Goal: Task Accomplishment & Management: Manage account settings

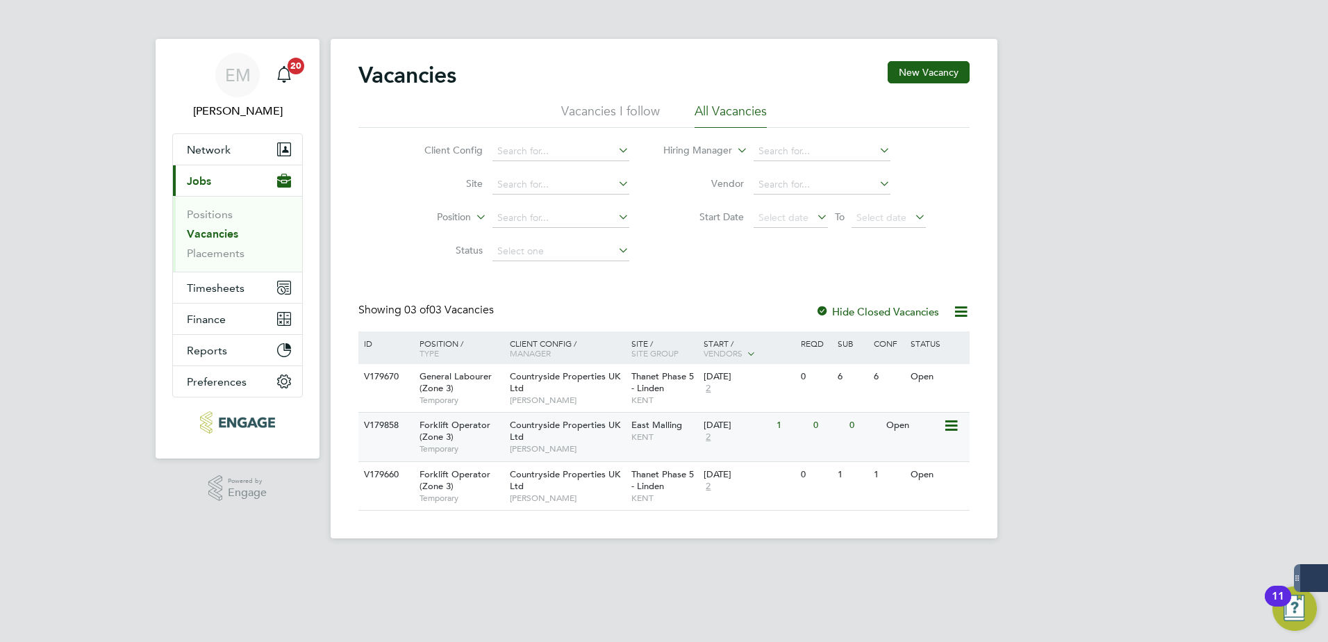
click at [601, 442] on div "Countryside Properties UK Ltd Kakha Buchukuri" at bounding box center [567, 436] width 122 height 48
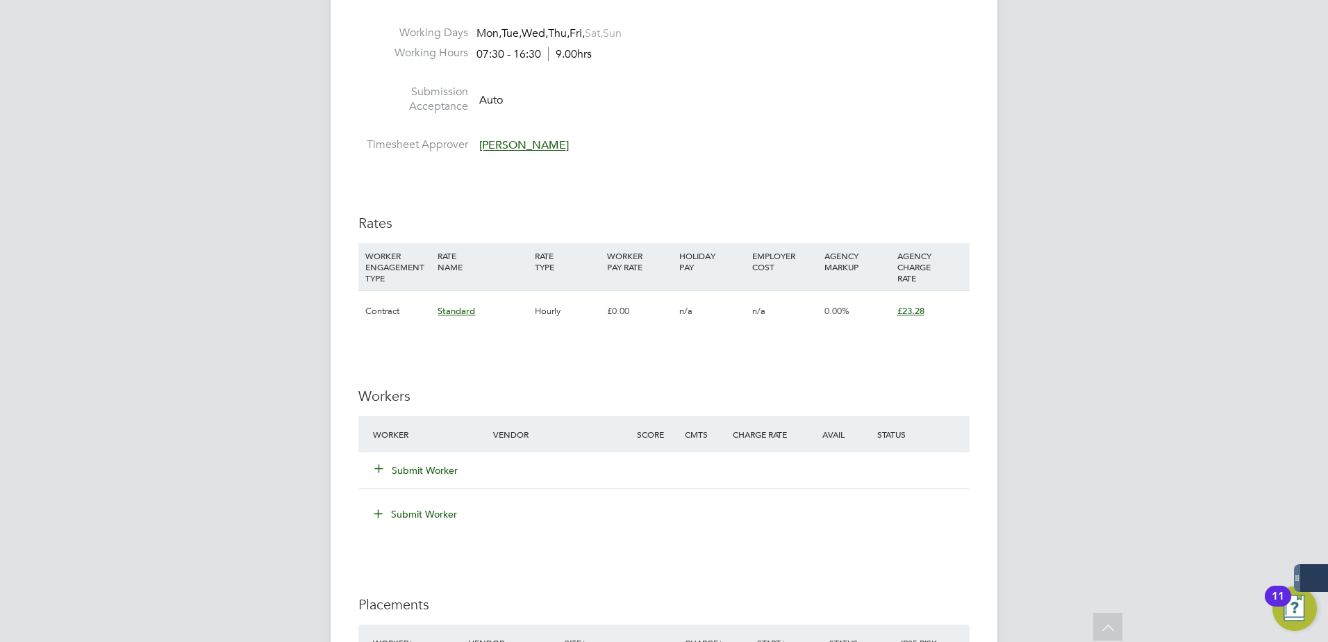
scroll to position [903, 0]
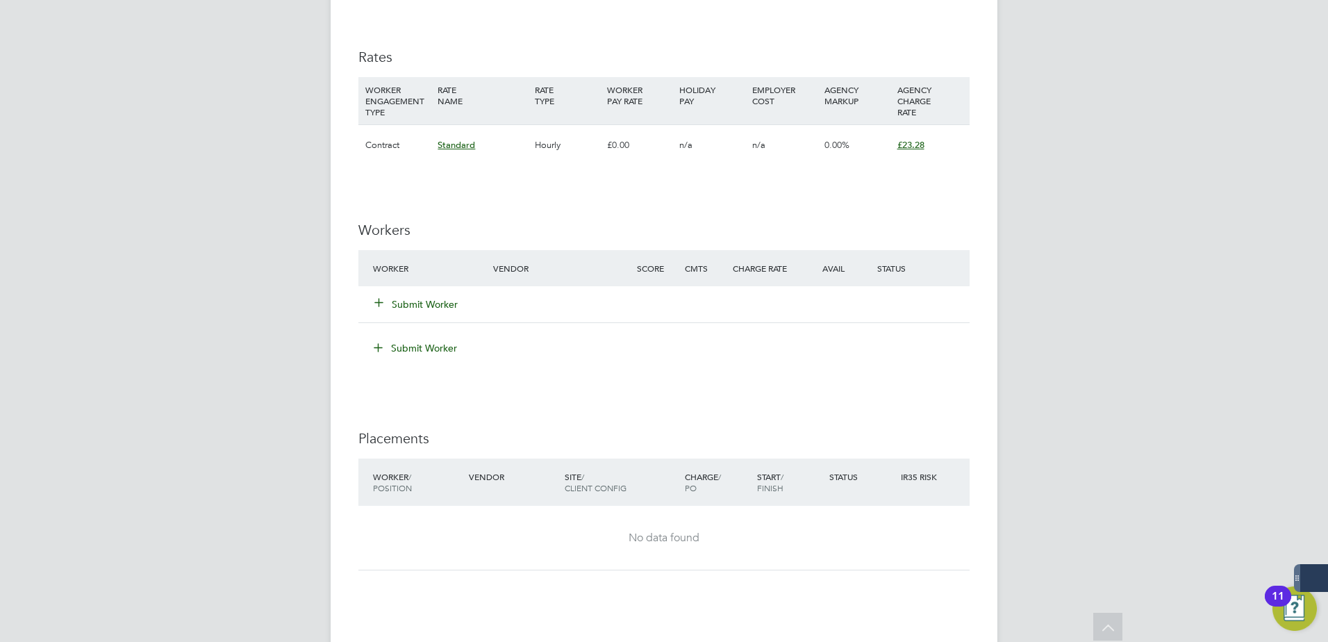
click at [429, 297] on button "Submit Worker" at bounding box center [416, 304] width 83 height 14
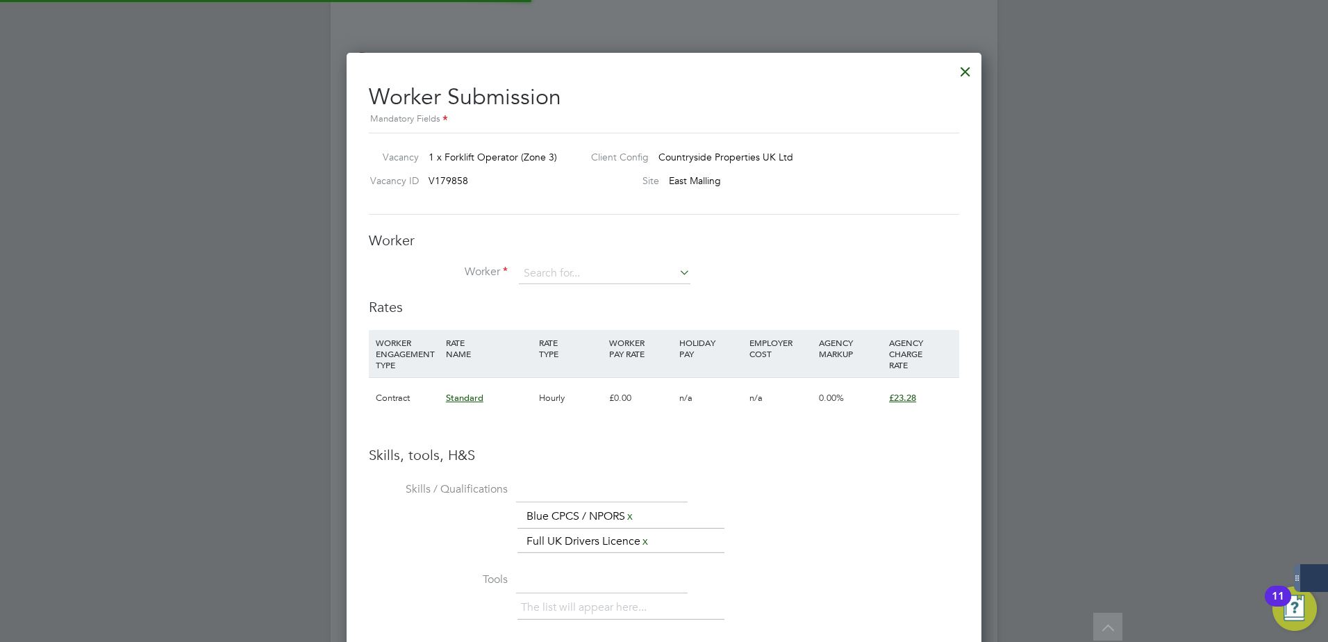
scroll to position [915, 635]
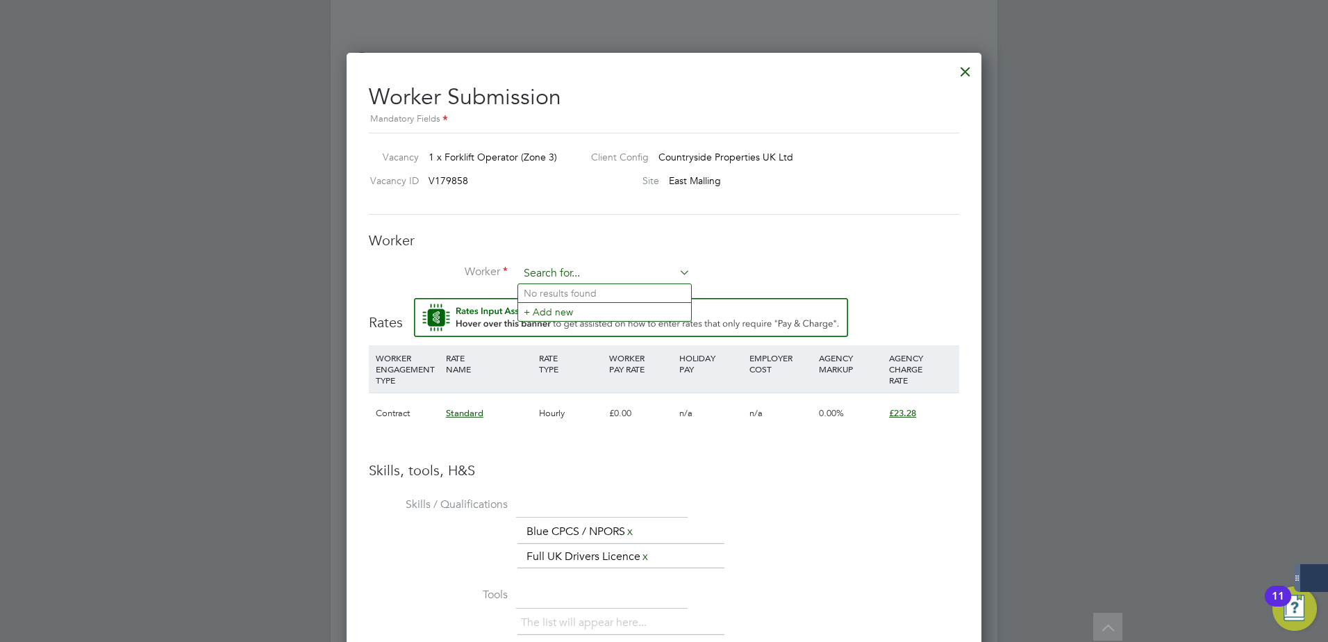
click at [554, 273] on input at bounding box center [604, 273] width 171 height 21
click at [556, 308] on li "+ Add new" at bounding box center [604, 311] width 173 height 19
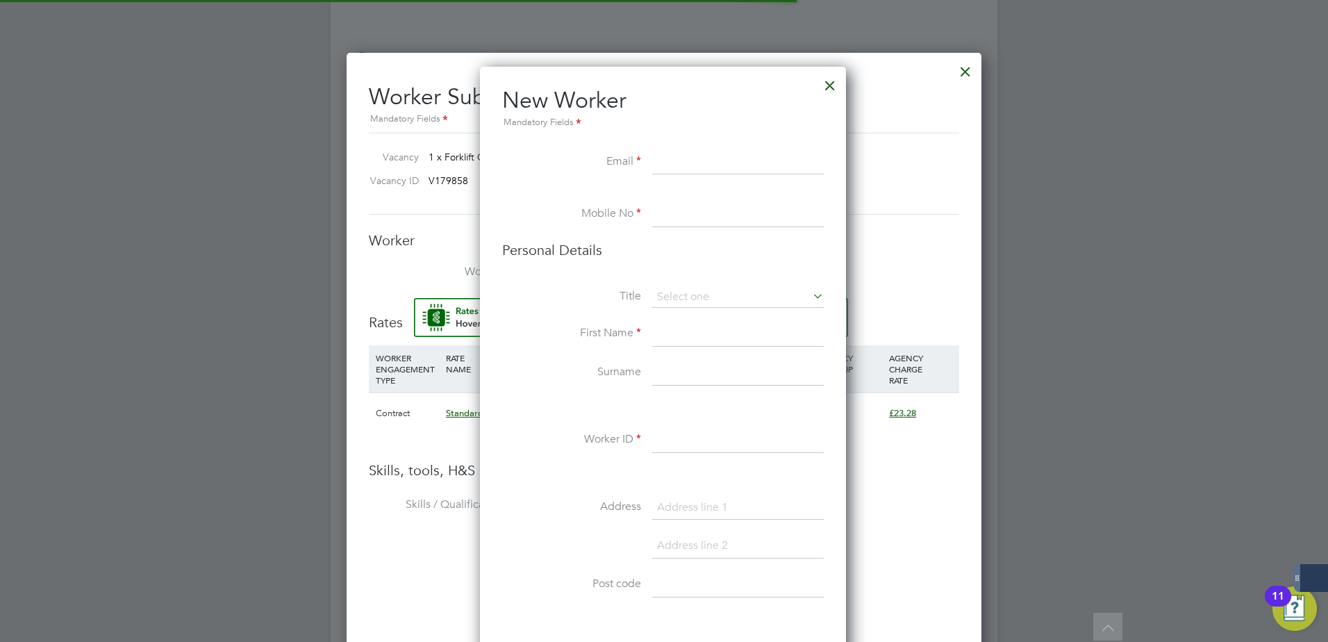
scroll to position [1175, 368]
click at [695, 163] on input at bounding box center [737, 162] width 171 height 25
paste input "maczol1994@gmail.com"
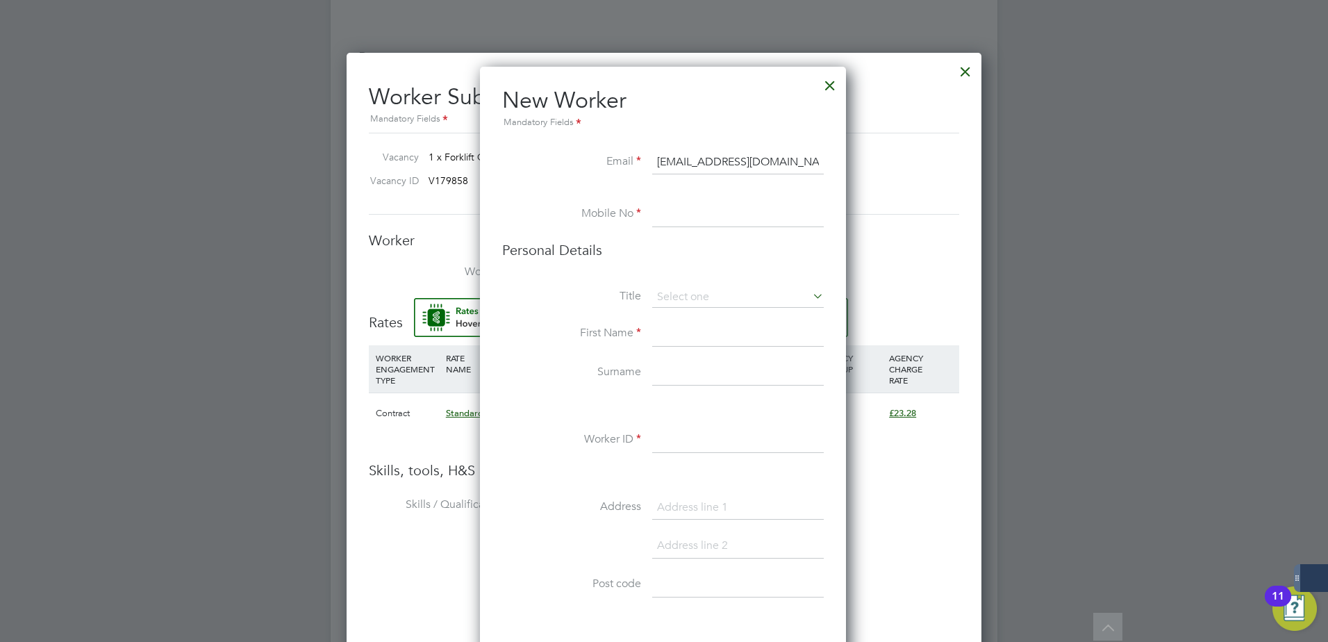
type input "maczol1994@gmail.com"
click at [669, 221] on div "All Vacancies Vacancy Activity Logs Vacancy Activity Logs All Vacancies Vacancy…" at bounding box center [664, 9] width 667 height 1802
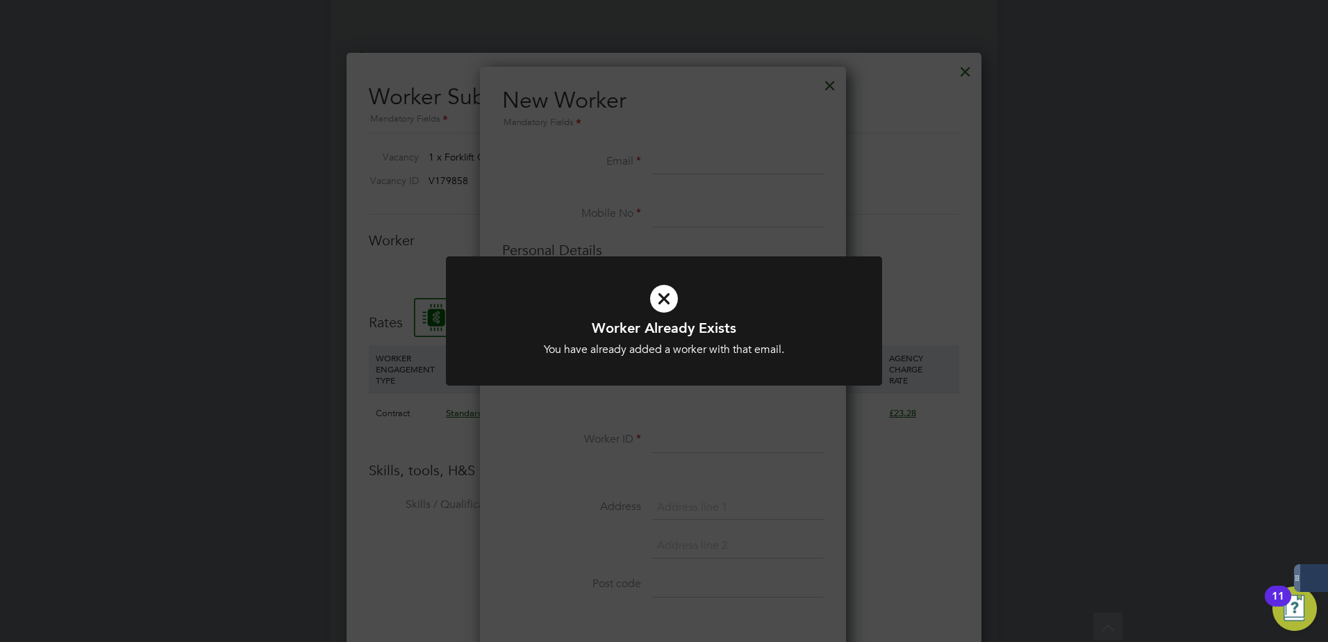
click at [665, 203] on div "Worker Already Exists You have already added a worker with that email. Cancel O…" at bounding box center [664, 321] width 1328 height 642
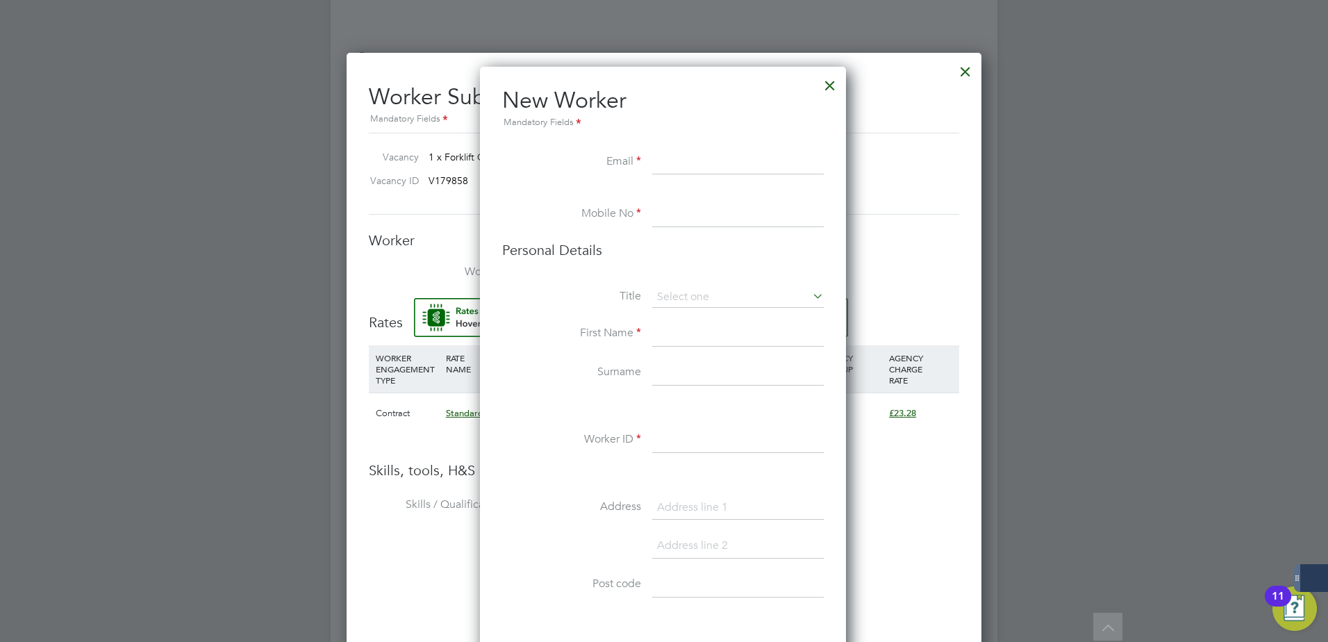
click at [676, 162] on input at bounding box center [737, 162] width 171 height 25
paste input "maczol1994@gmail.com"
type input "maczol1994@gmail.com"
click at [828, 79] on div at bounding box center [829, 81] width 25 height 25
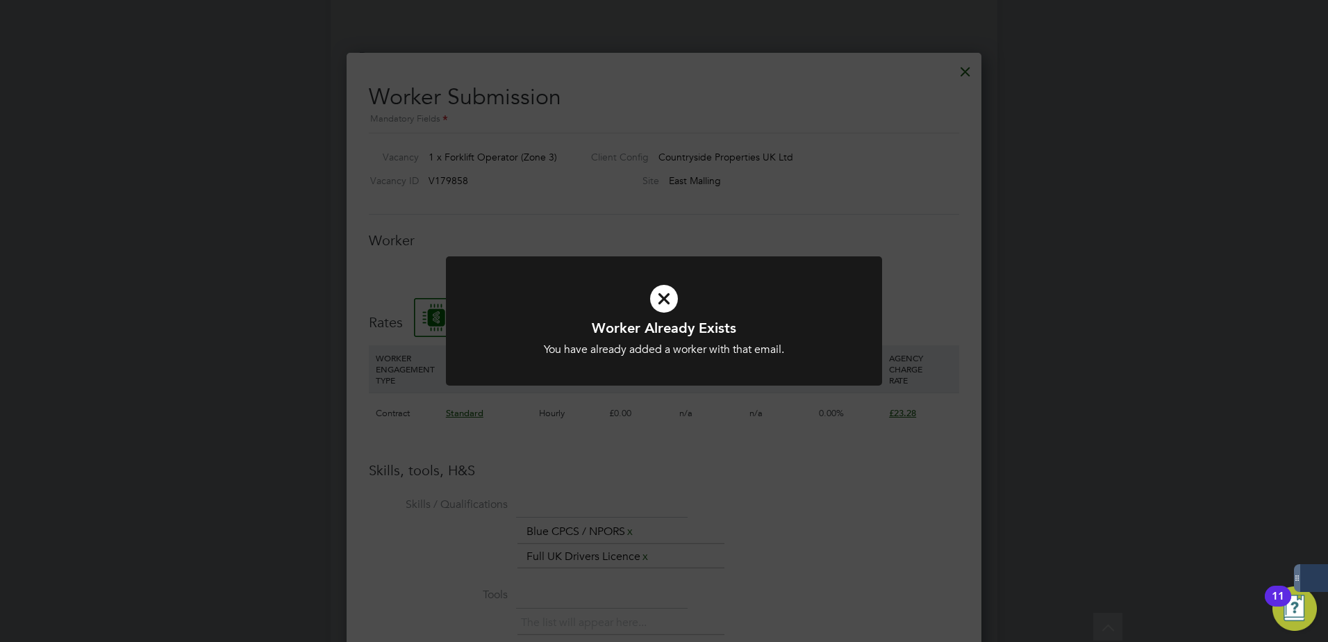
click at [747, 251] on div "Worker Already Exists You have already added a worker with that email. Cancel O…" at bounding box center [664, 321] width 1328 height 642
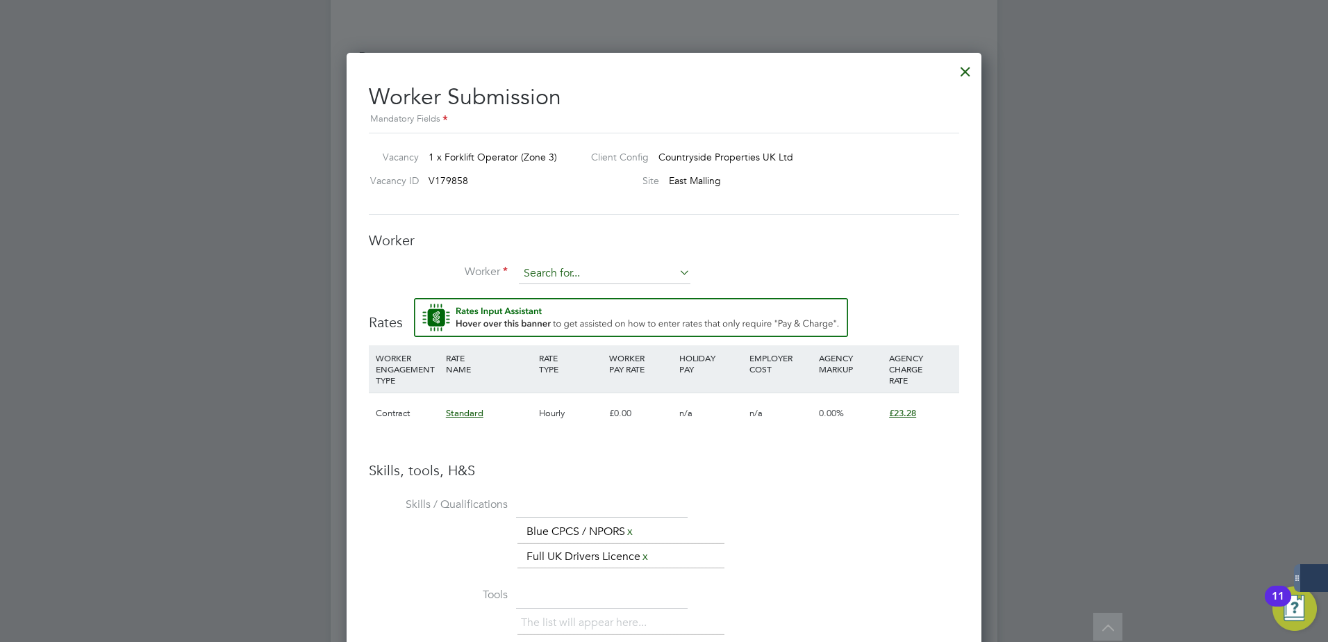
click at [599, 274] on input at bounding box center [604, 273] width 171 height 21
click at [595, 293] on li "Mat eusz Machola (47005)" at bounding box center [604, 293] width 173 height 19
type input "Mateusz Machola (47005)"
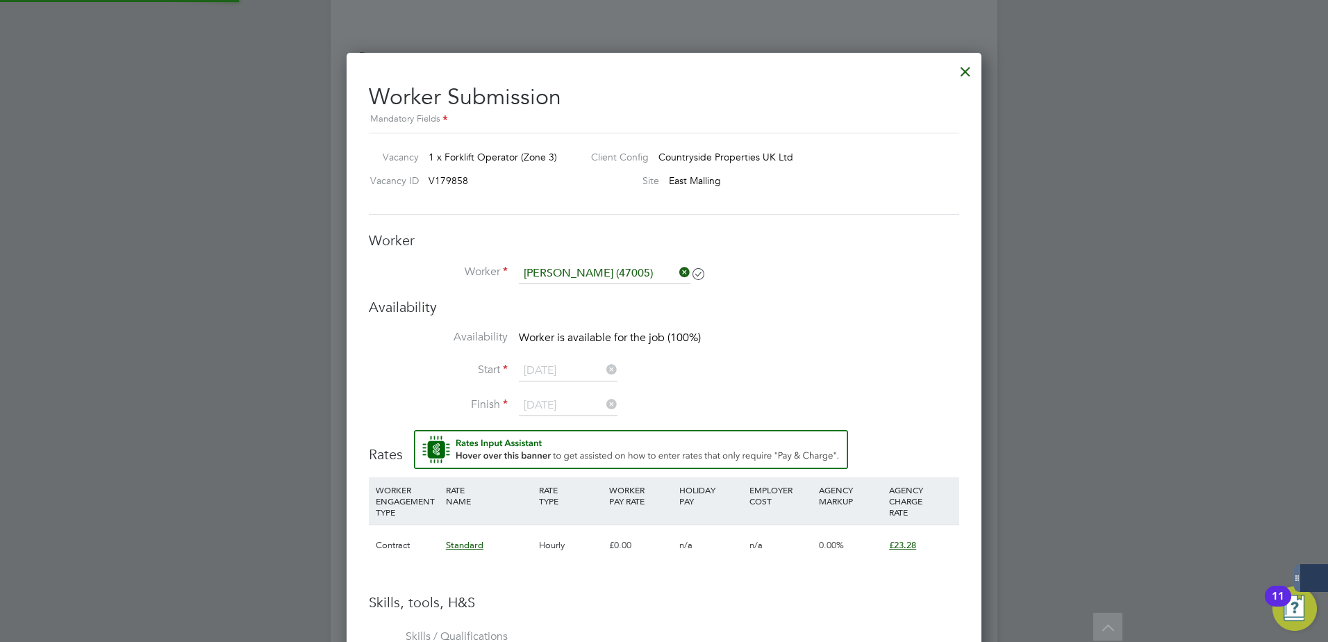
scroll to position [1205, 635]
click at [705, 298] on ul "Worker Mateusz Machola (47005) Worker Engagement Type" at bounding box center [664, 280] width 590 height 35
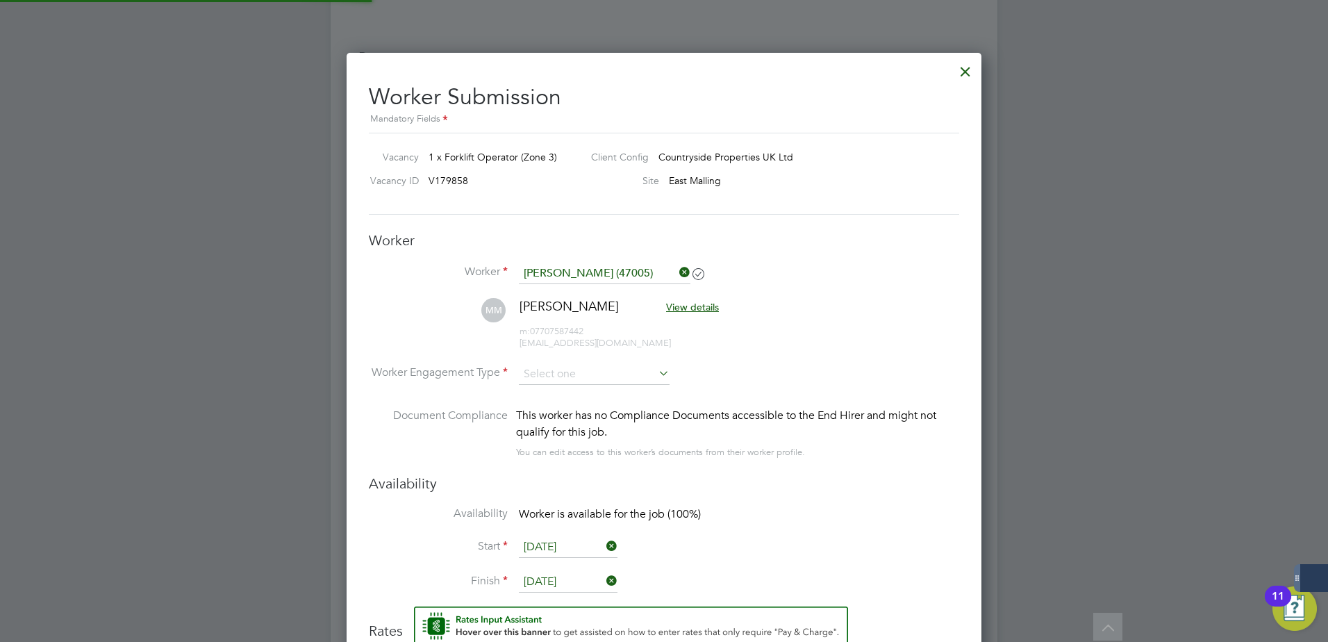
scroll to position [1223, 635]
click at [637, 376] on input at bounding box center [594, 374] width 151 height 21
click at [615, 394] on li "Contract" at bounding box center [594, 394] width 152 height 18
type input "Contract"
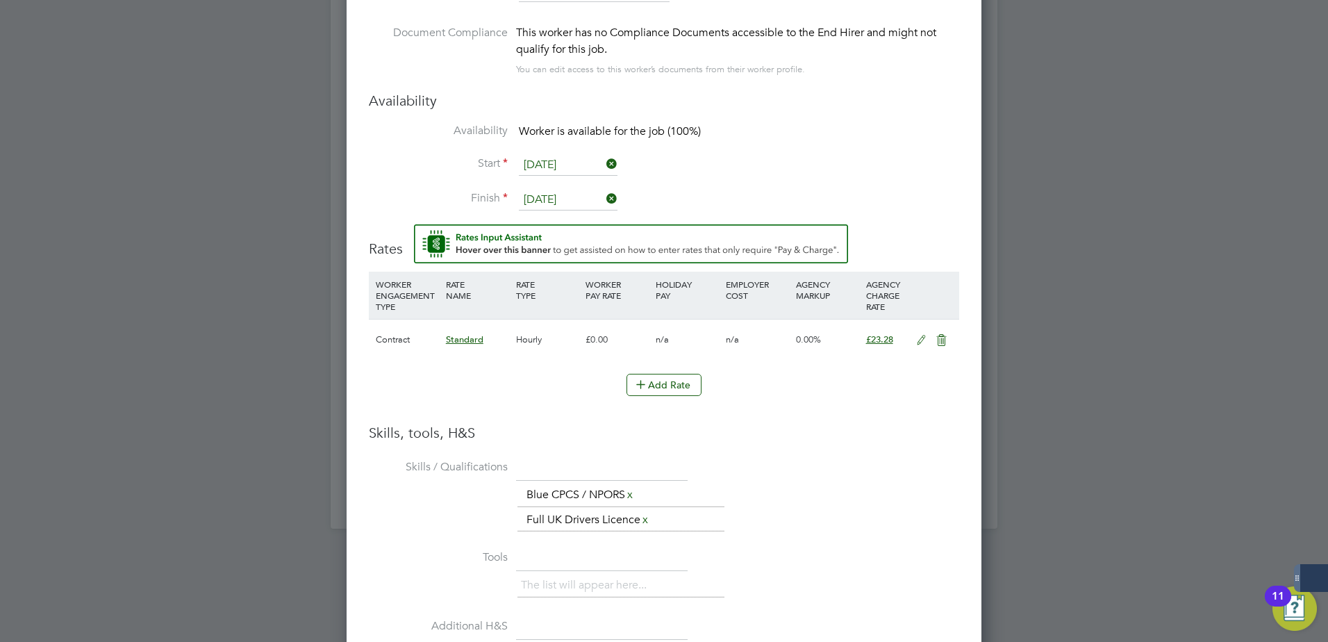
click at [919, 340] on icon at bounding box center [920, 340] width 17 height 11
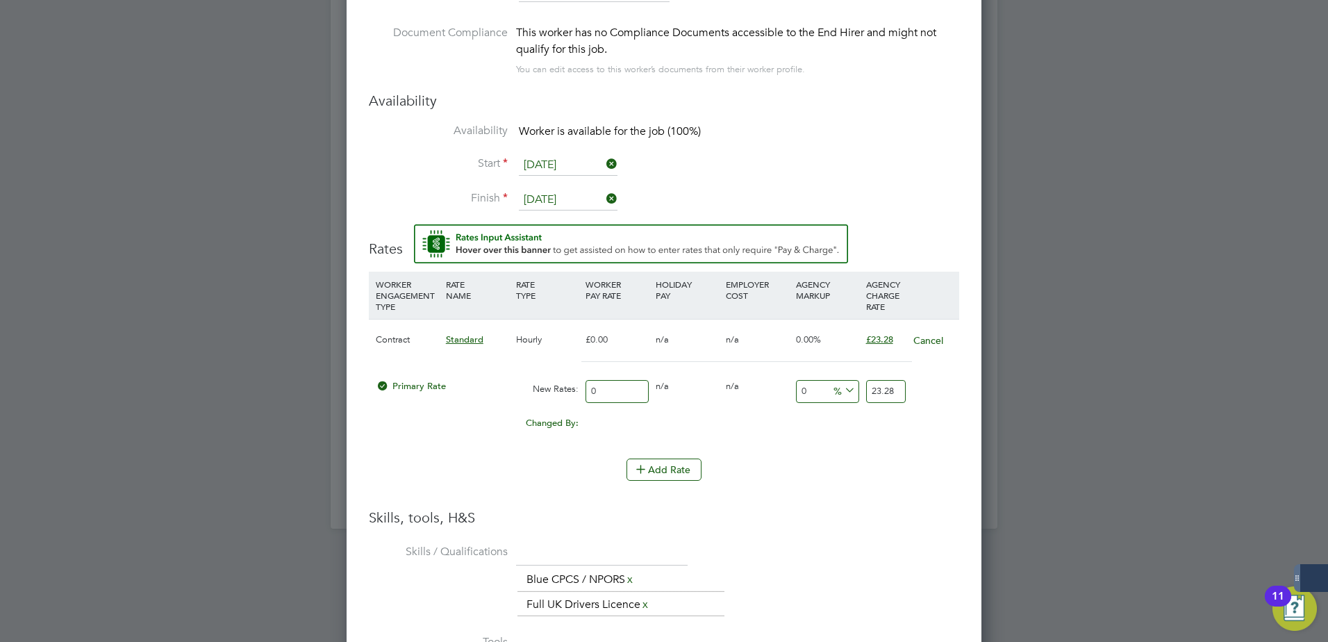
click at [626, 393] on input "0" at bounding box center [616, 391] width 63 height 23
drag, startPoint x: 626, startPoint y: 393, endPoint x: 386, endPoint y: 402, distance: 239.7
click at [392, 399] on div "Primary Rate New Rates: 0 0 n/a 0 n/a 0 0 % 23.28" at bounding box center [664, 391] width 590 height 37
type input "2"
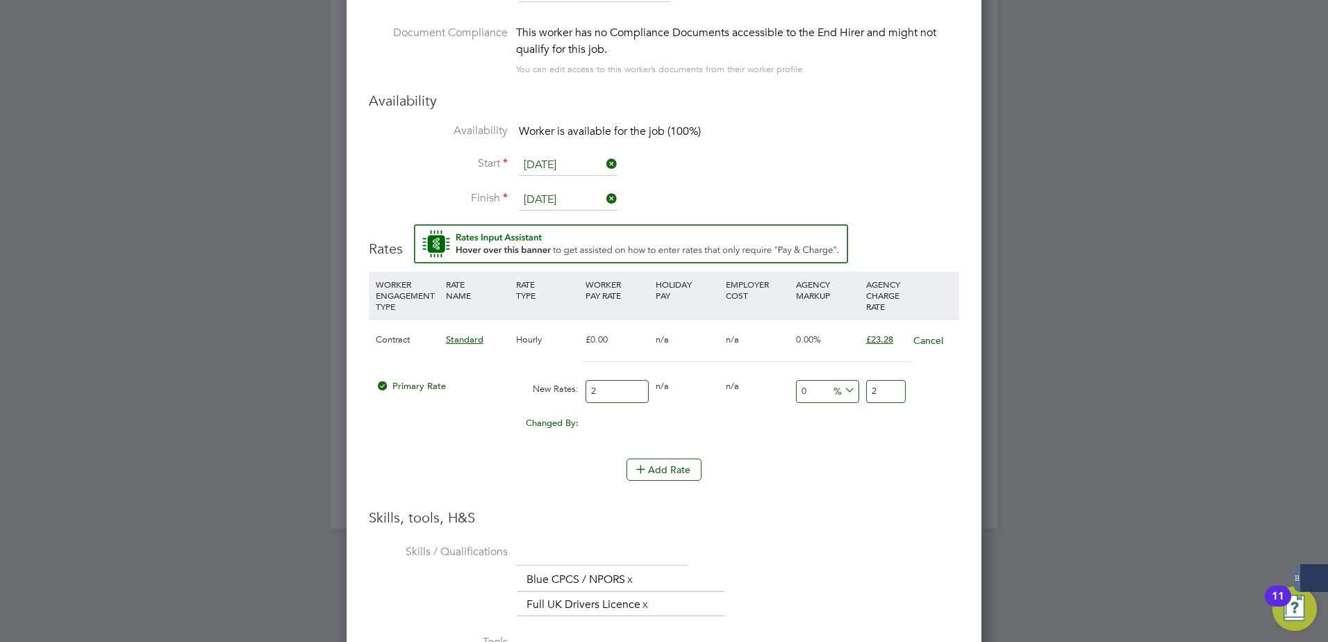
type input "20"
type input "-90"
type input "2"
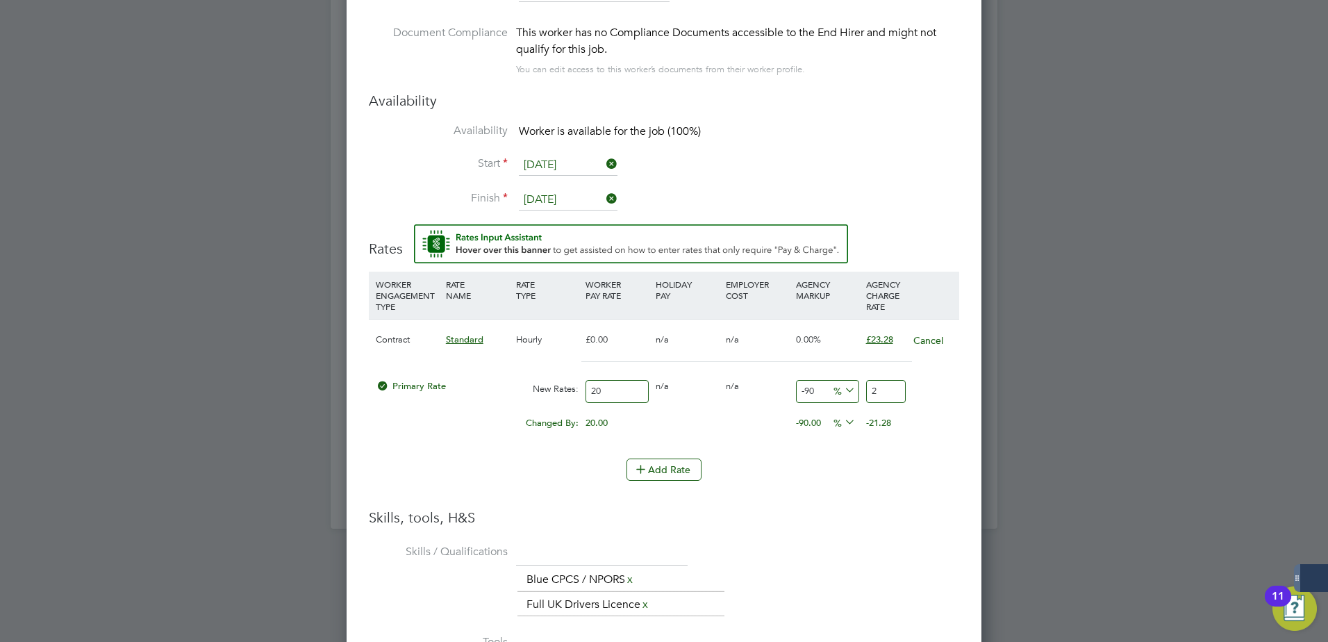
type input "15"
type input "23"
type input "16"
type input "23.2"
type input "16.4"
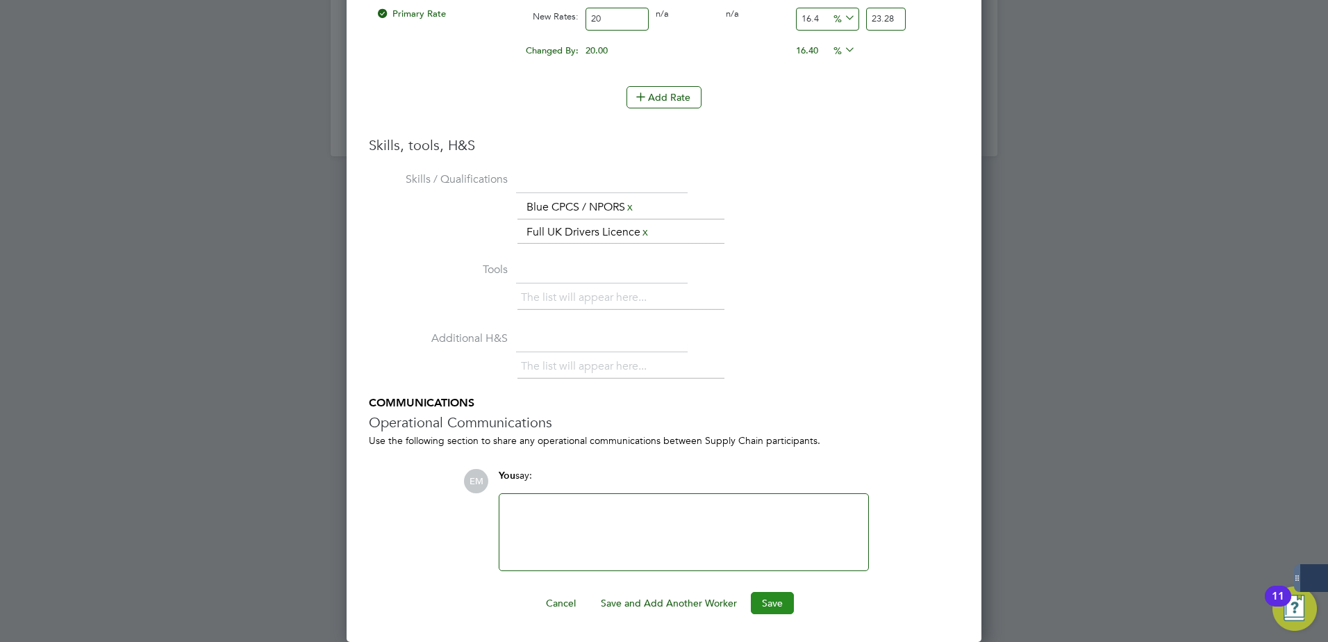
type input "23.28"
click at [779, 604] on button "Save" at bounding box center [772, 603] width 43 height 22
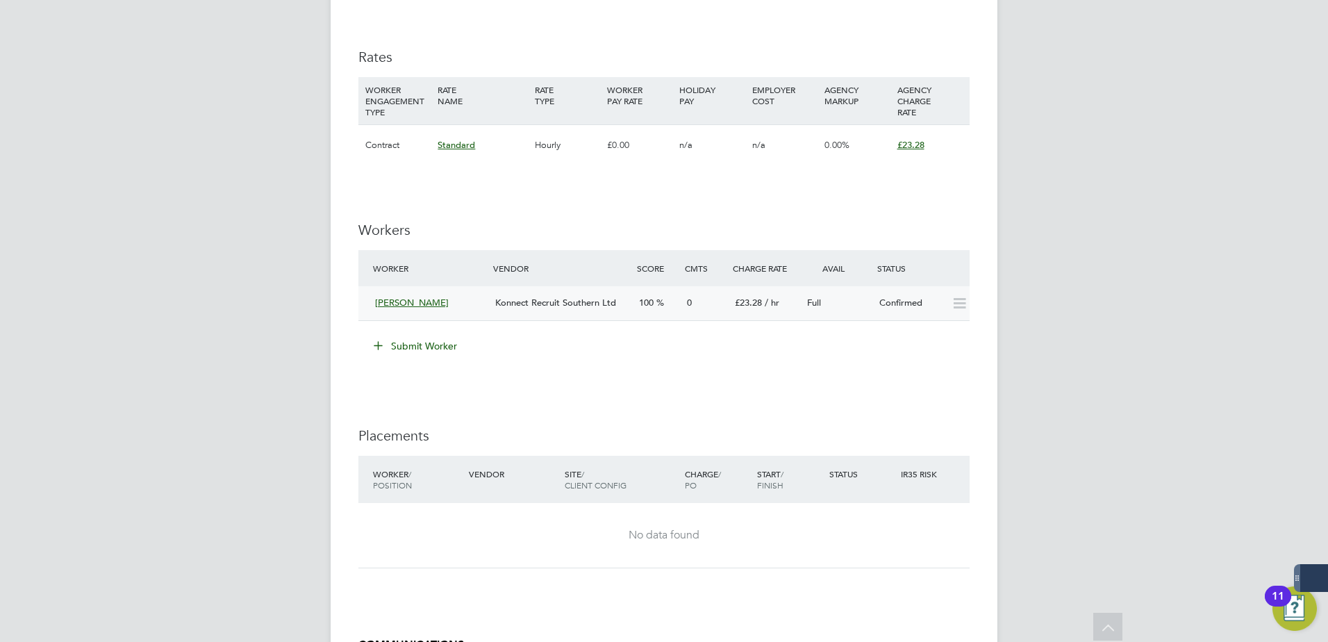
click at [951, 290] on div "Mateusz Machola Konnect Recruit Southern Ltd 100 0 £23.28 / hr Full Confirmed" at bounding box center [663, 303] width 611 height 34
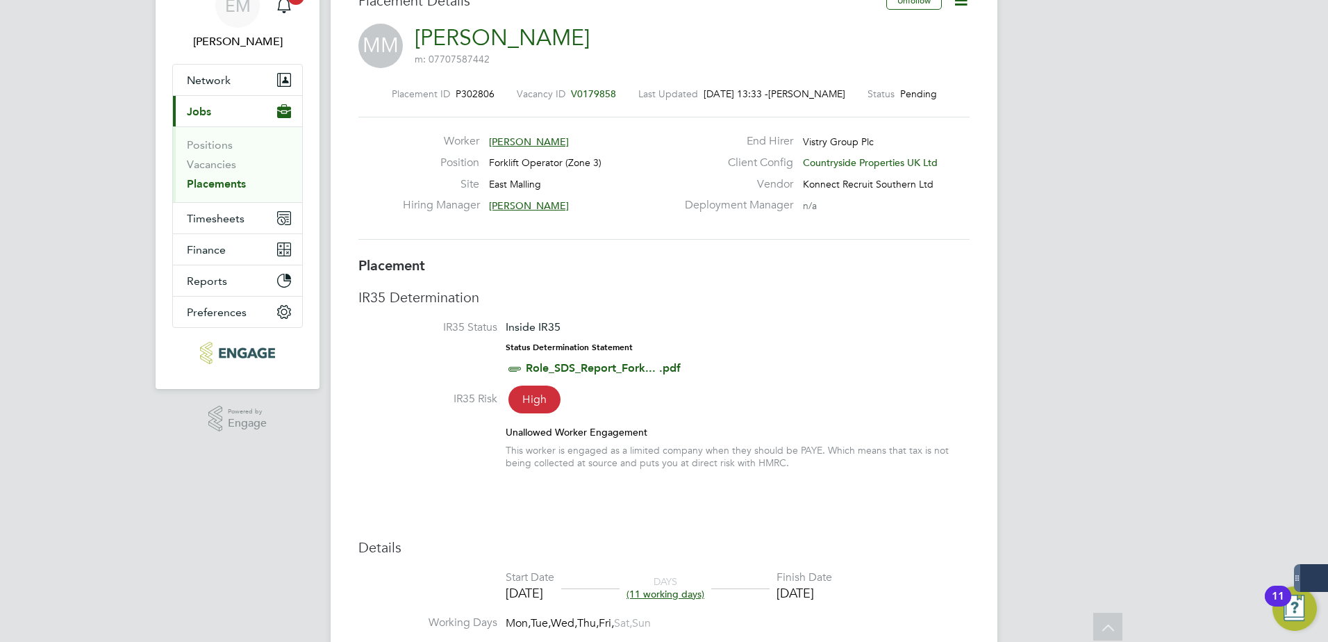
click at [960, 6] on icon at bounding box center [960, 0] width 17 height 17
click at [883, 72] on li "Start" at bounding box center [915, 79] width 102 height 19
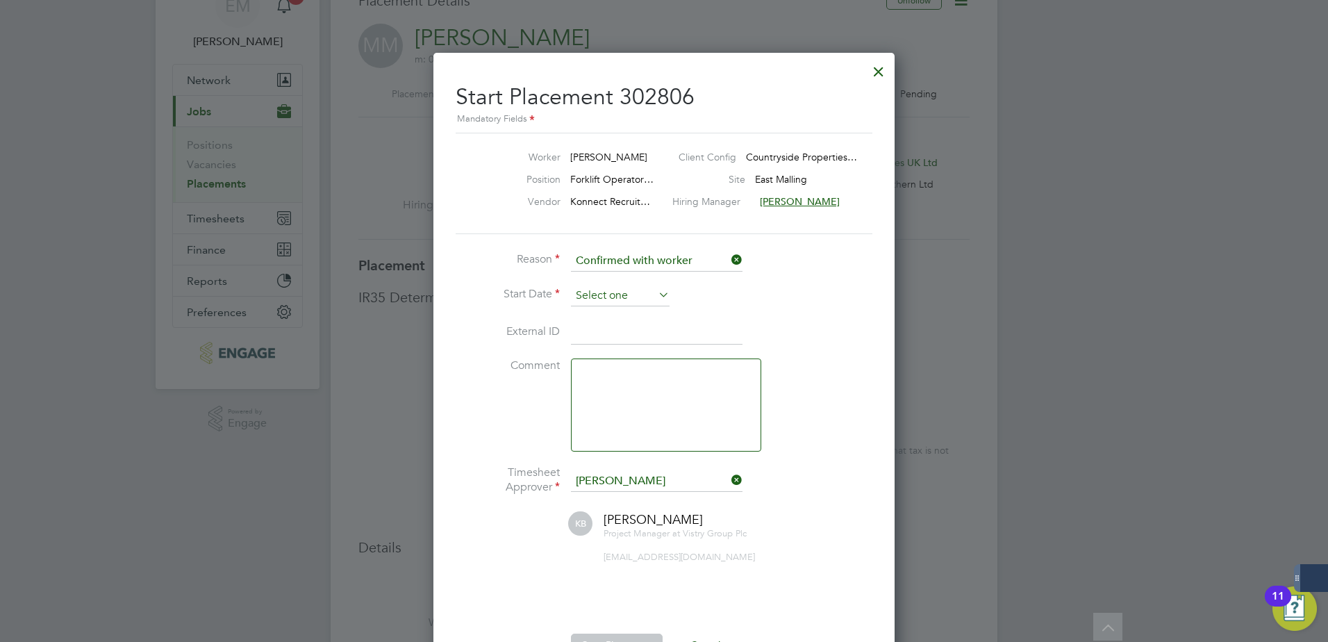
click at [631, 299] on input at bounding box center [620, 295] width 99 height 21
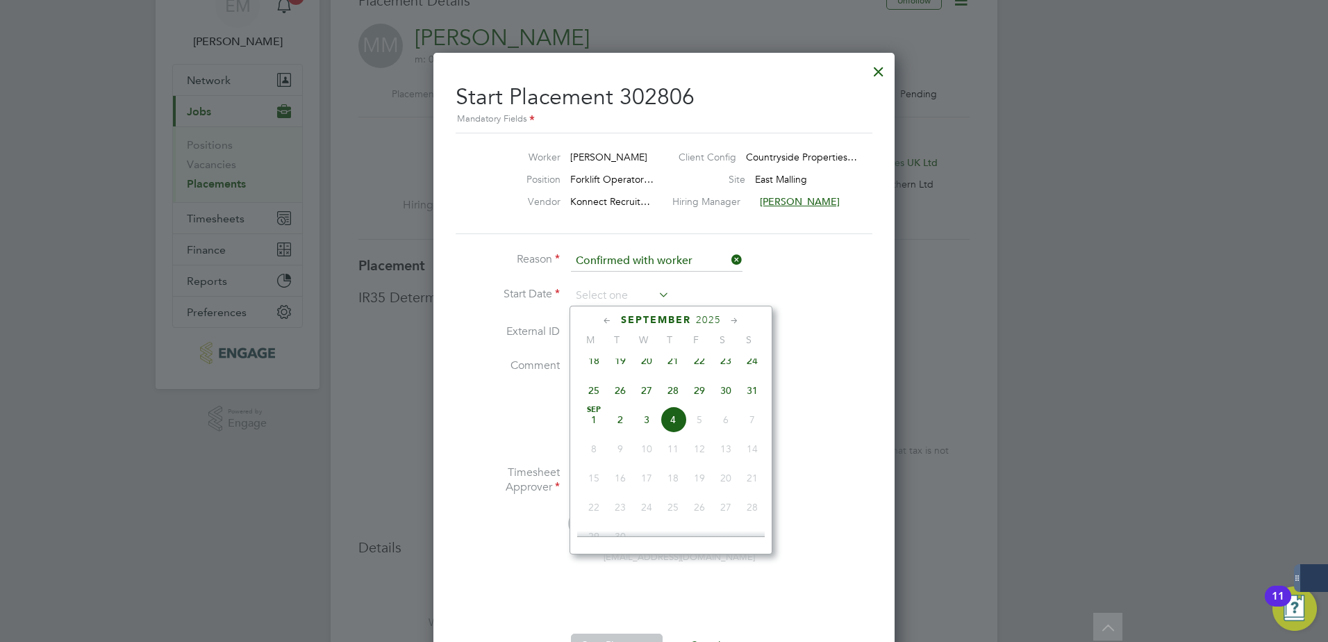
click at [668, 396] on span "28" at bounding box center [673, 390] width 26 height 26
type input "28 Aug 2025"
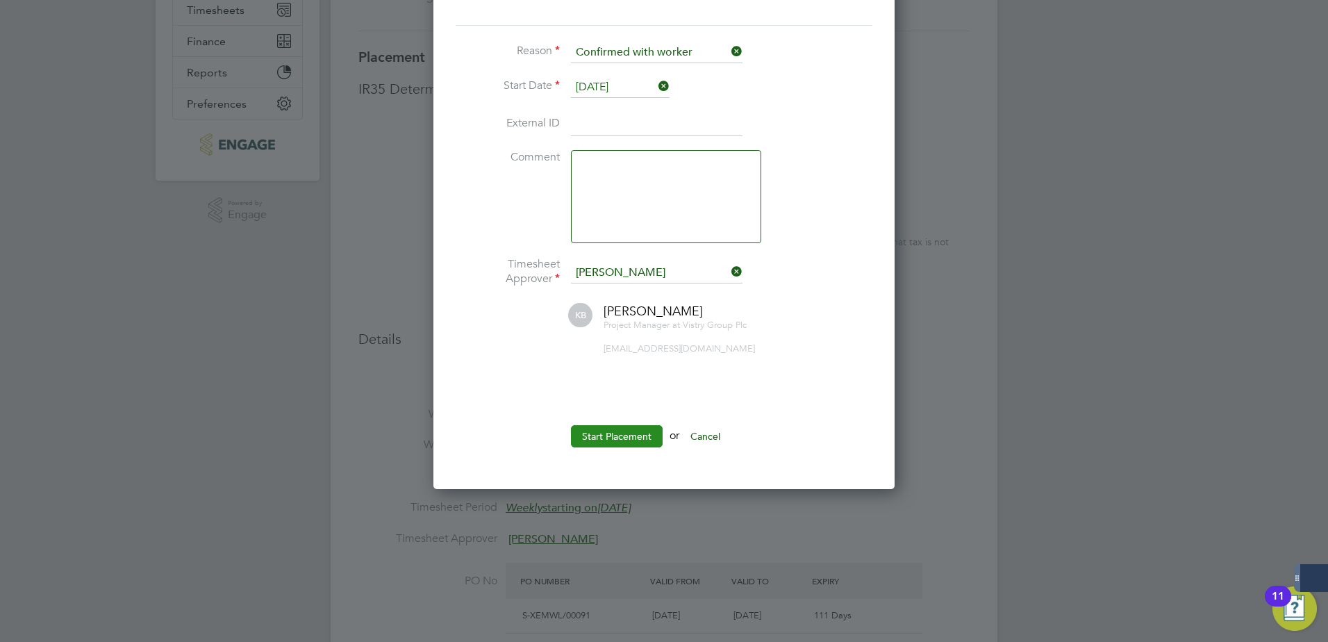
click at [618, 436] on button "Start Placement" at bounding box center [617, 436] width 92 height 22
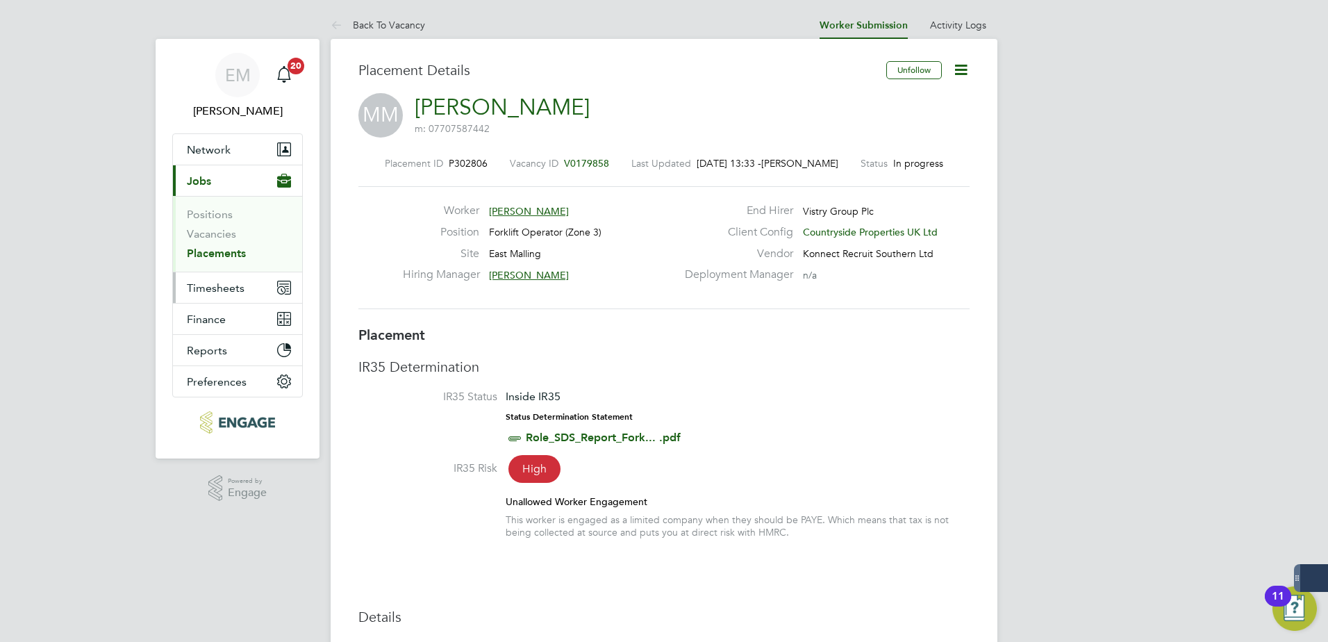
drag, startPoint x: 217, startPoint y: 281, endPoint x: 215, endPoint y: 298, distance: 16.8
click at [217, 281] on span "Timesheets" at bounding box center [216, 287] width 58 height 13
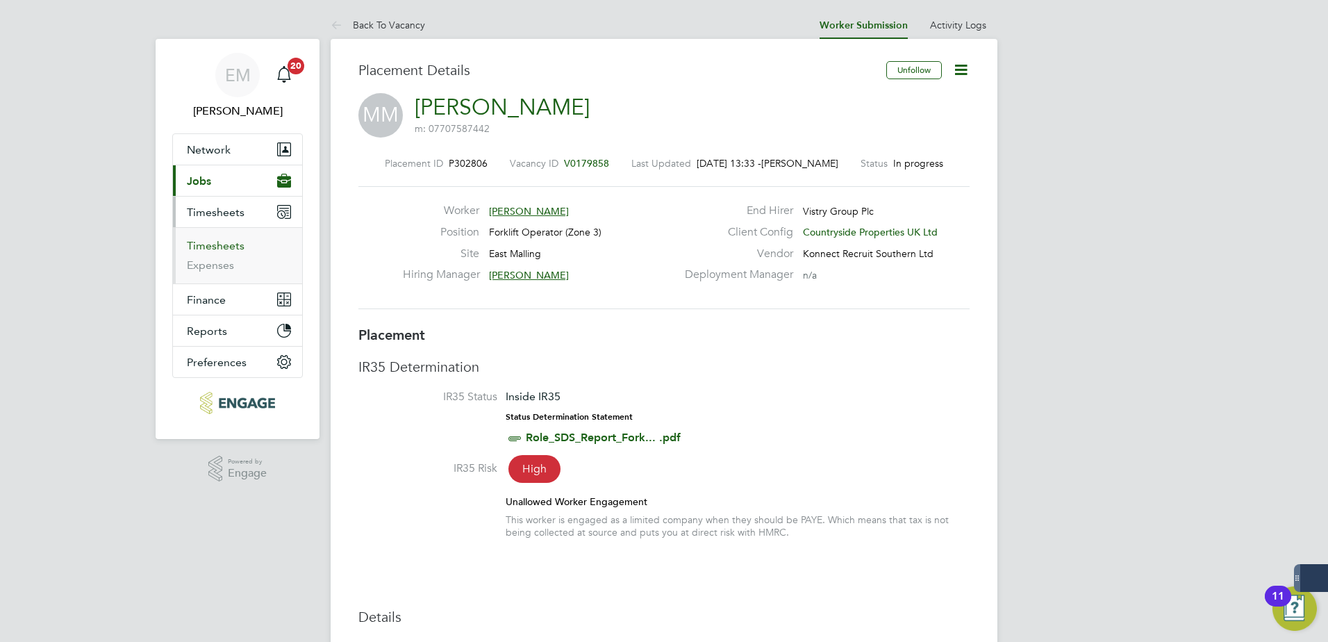
click at [231, 246] on link "Timesheets" at bounding box center [216, 245] width 58 height 13
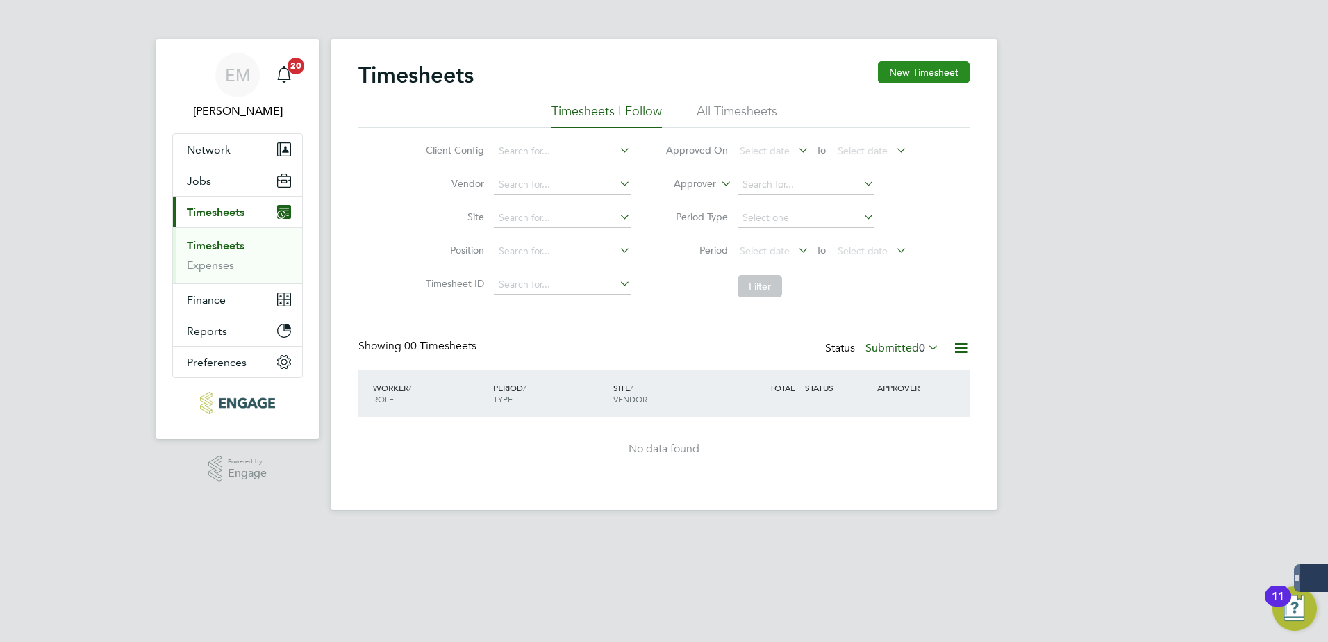
click at [918, 77] on button "New Timesheet" at bounding box center [924, 72] width 92 height 22
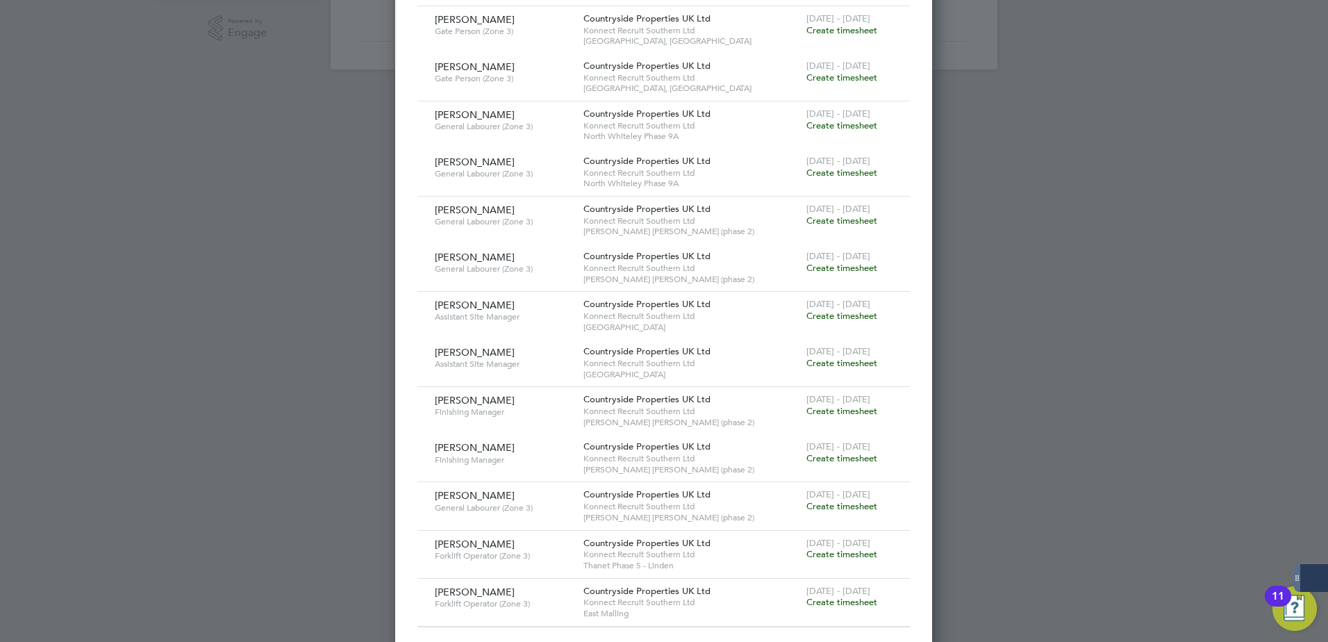
scroll to position [453, 0]
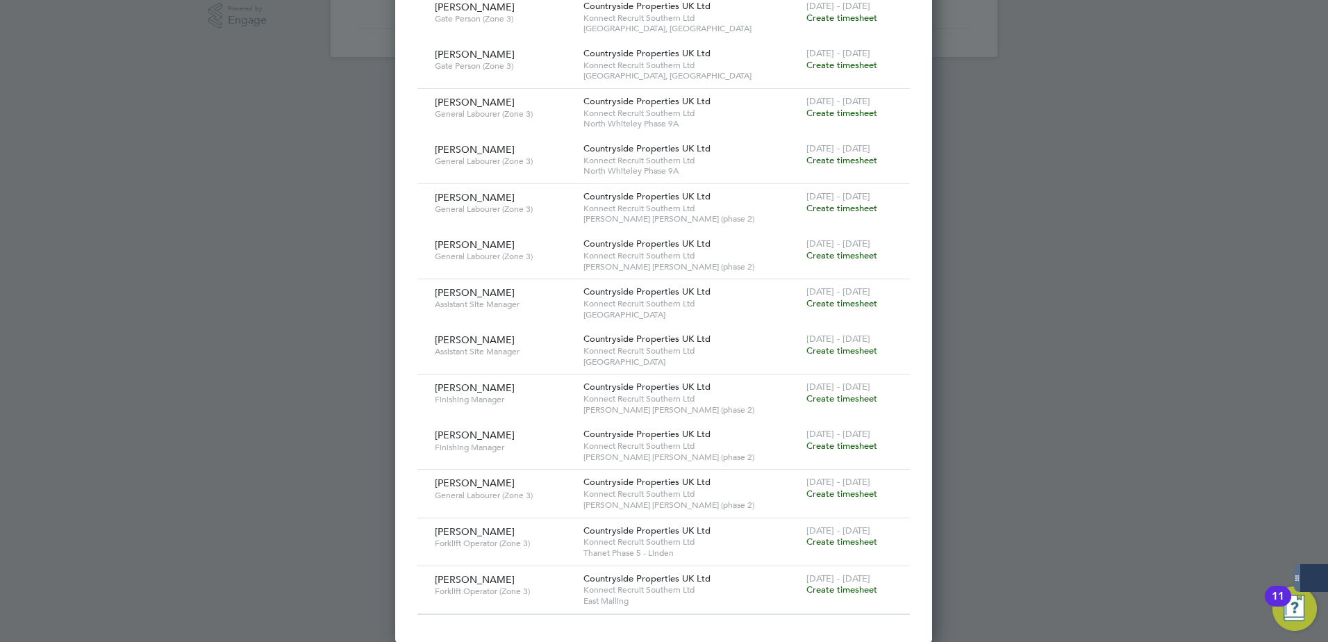
click at [842, 538] on span "Create timesheet" at bounding box center [841, 541] width 71 height 12
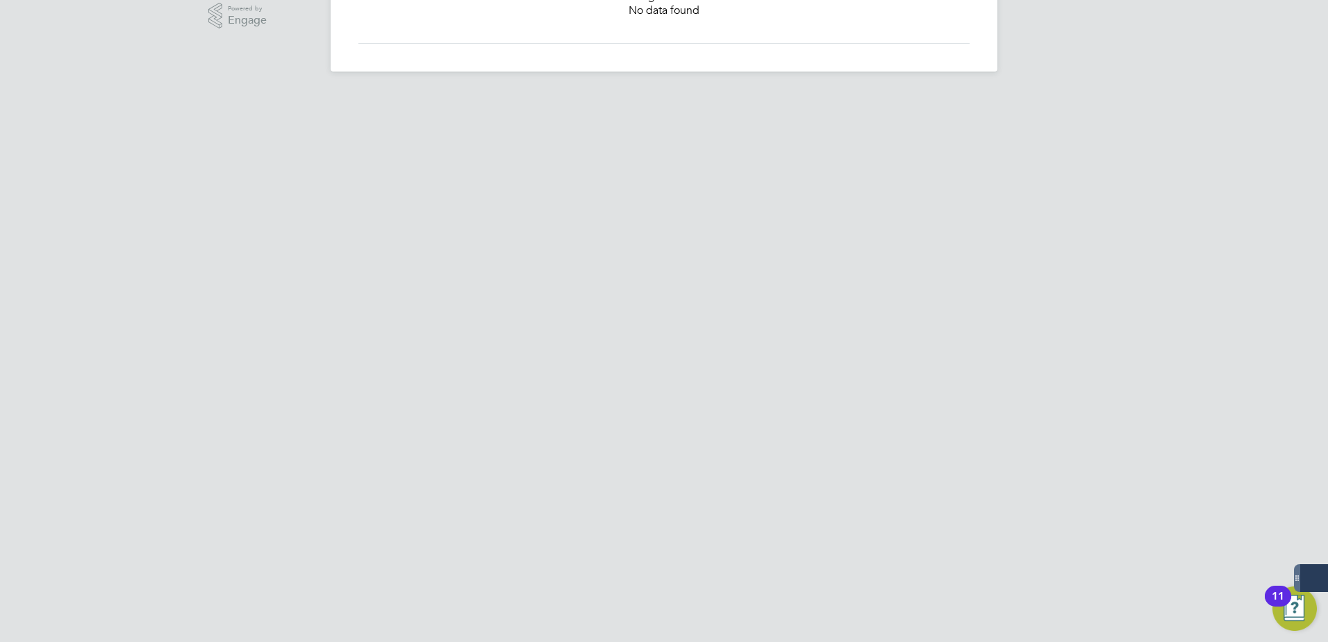
scroll to position [288, 0]
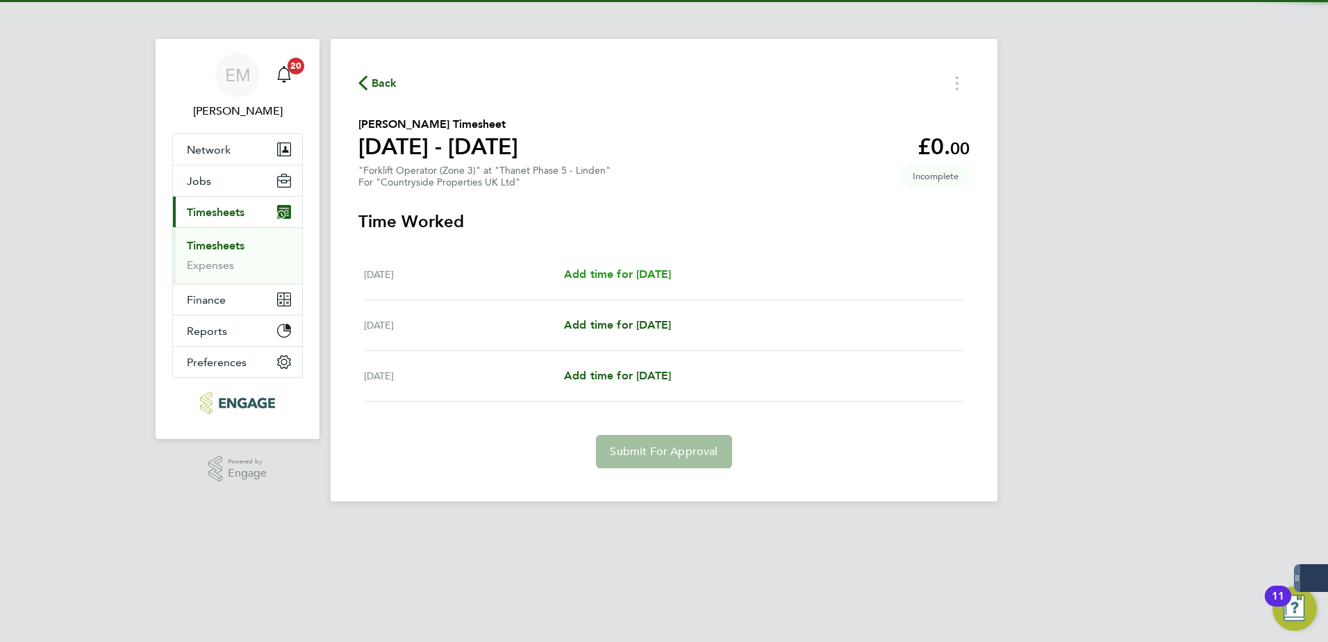
click at [656, 278] on span "Add time for Wed 27 Aug" at bounding box center [617, 273] width 107 height 13
select select "30"
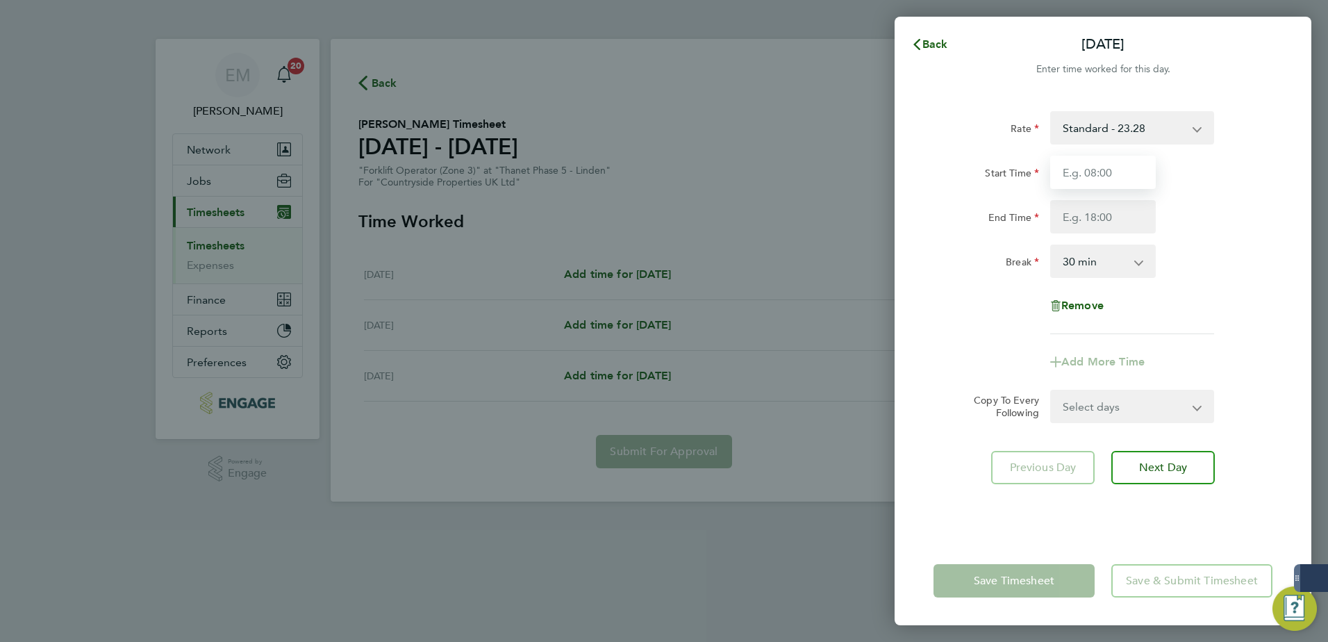
click at [1112, 167] on input "Start Time" at bounding box center [1103, 172] width 106 height 33
type input "07:30"
type input "17:00"
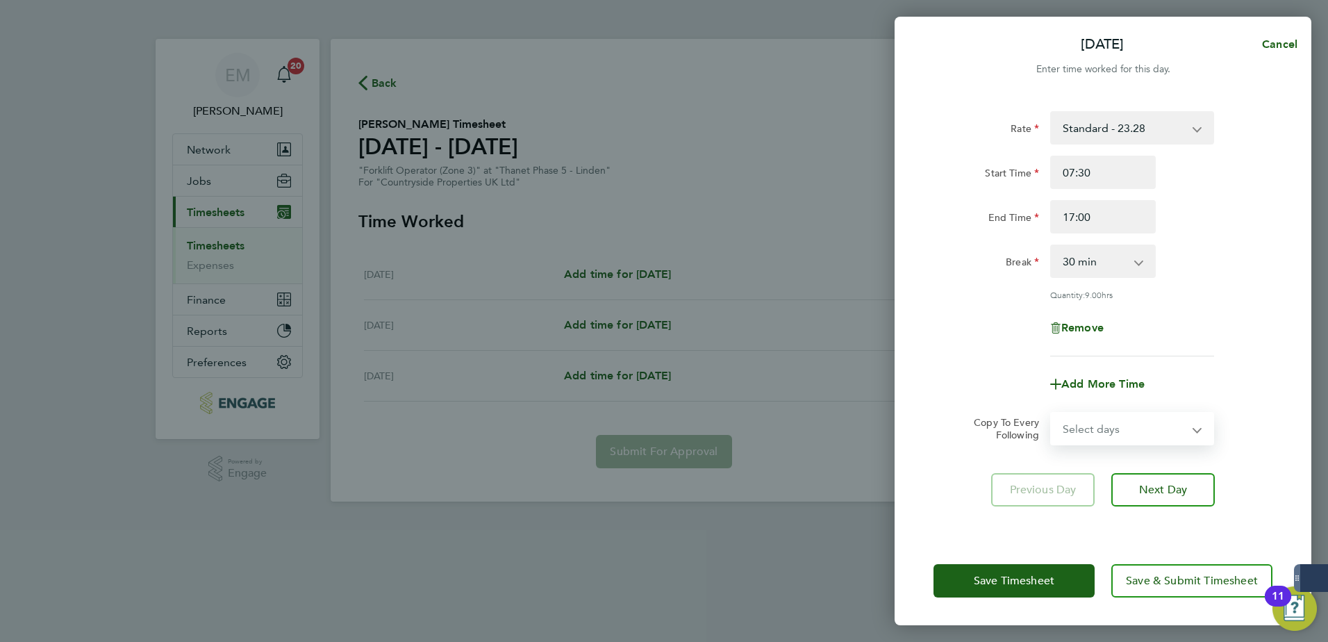
drag, startPoint x: 1171, startPoint y: 429, endPoint x: 1163, endPoint y: 444, distance: 17.1
click at [1170, 430] on select "Select days Day Thursday Friday" at bounding box center [1124, 428] width 146 height 31
select select "FRI"
click at [1051, 413] on select "Select days Day Thursday Friday" at bounding box center [1124, 428] width 146 height 31
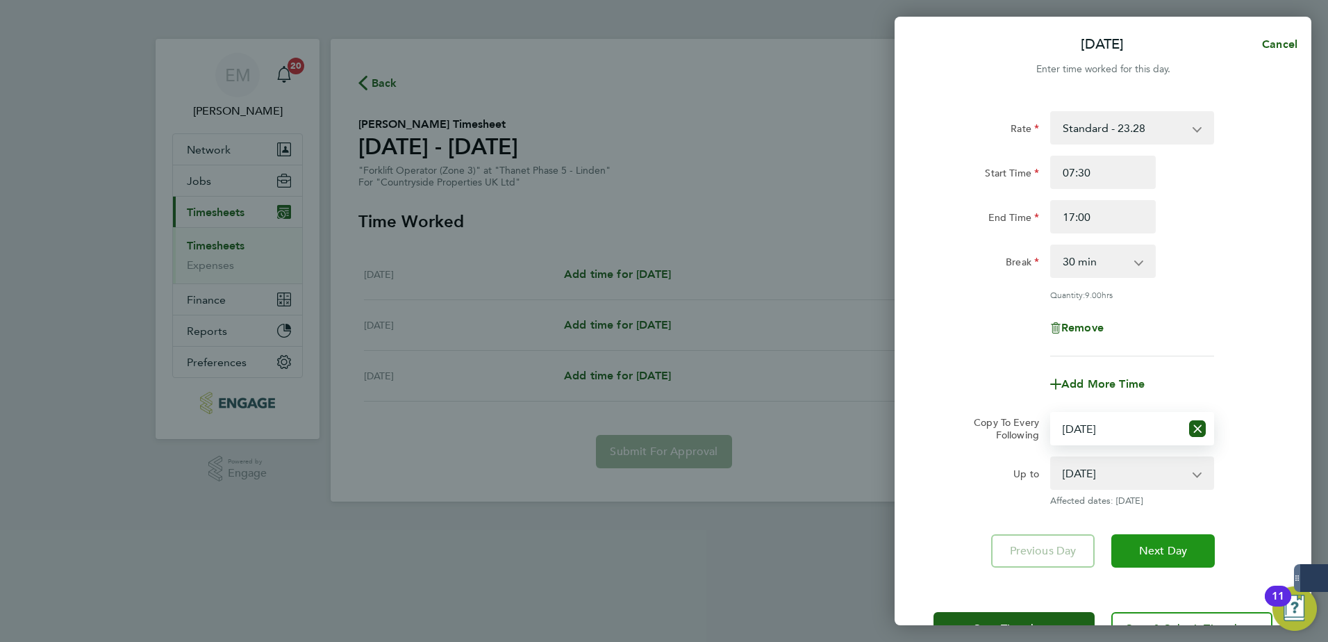
click at [1162, 551] on span "Next Day" at bounding box center [1163, 551] width 48 height 14
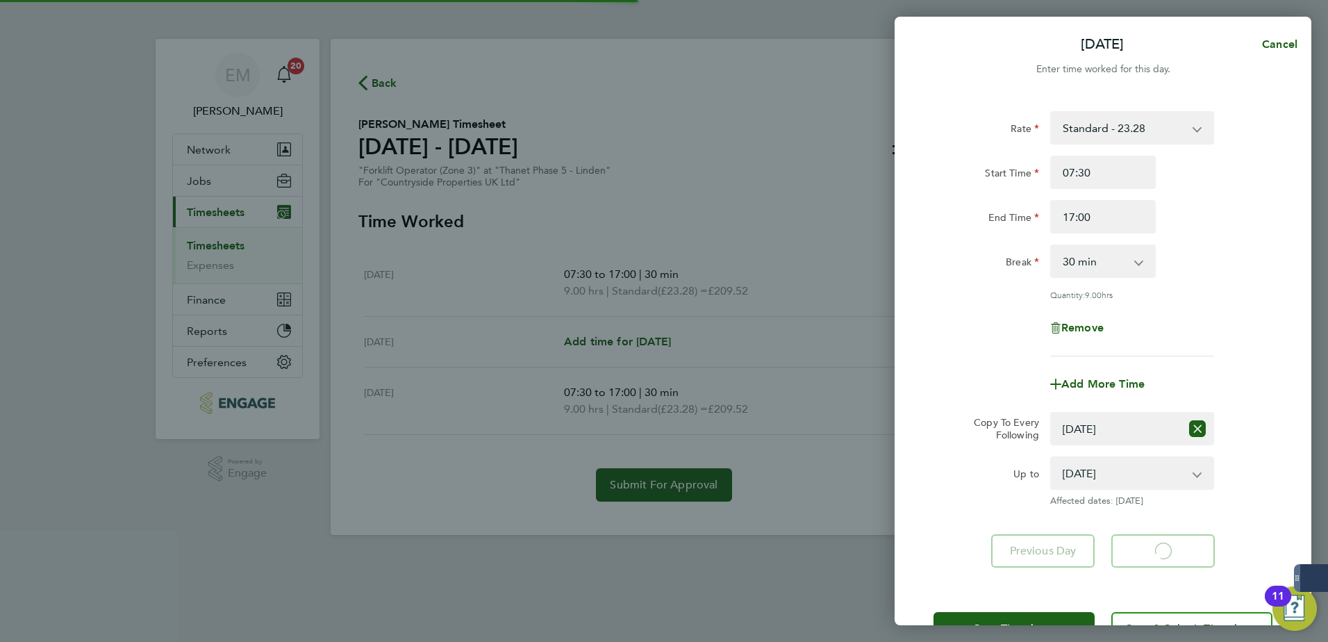
select select "30"
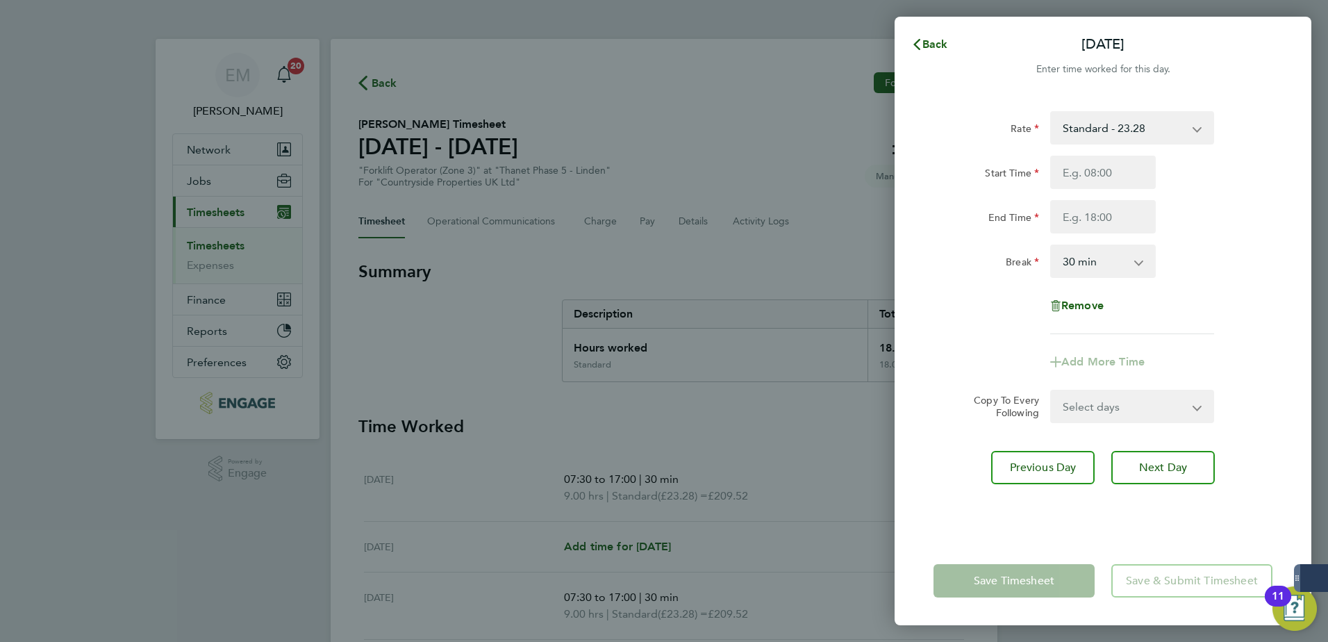
click at [700, 547] on div "Back Thu 28 Aug Enter time worked for this day. Rate Standard - 23.28 Start Tim…" at bounding box center [664, 321] width 1328 height 642
click at [686, 551] on div "Back Thu 28 Aug Enter time worked for this day. Rate Standard - 23.28 Start Tim…" at bounding box center [664, 321] width 1328 height 642
click at [645, 539] on div "Back Thu 28 Aug Enter time worked for this day. Rate Standard - 23.28 Start Tim…" at bounding box center [664, 321] width 1328 height 642
drag, startPoint x: 950, startPoint y: 51, endPoint x: 783, endPoint y: 490, distance: 469.6
click at [949, 51] on button "Back" at bounding box center [929, 45] width 65 height 28
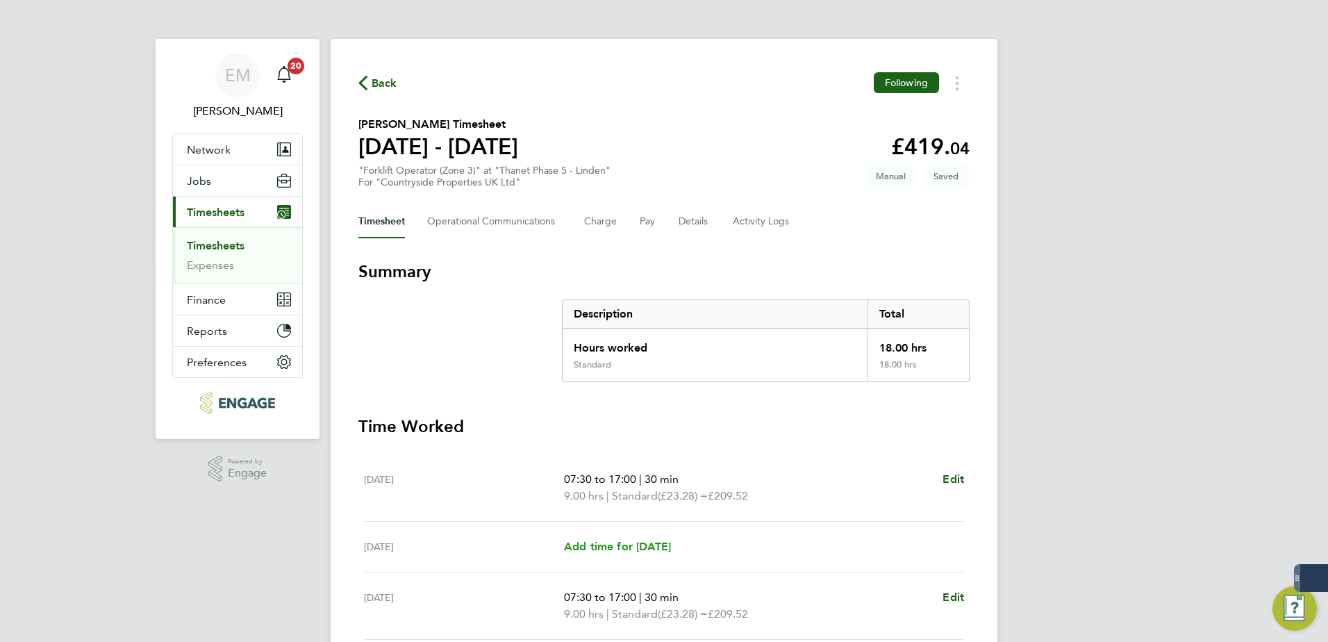
click at [651, 551] on span "Add time for Thu 28 Aug" at bounding box center [617, 545] width 107 height 13
select select "30"
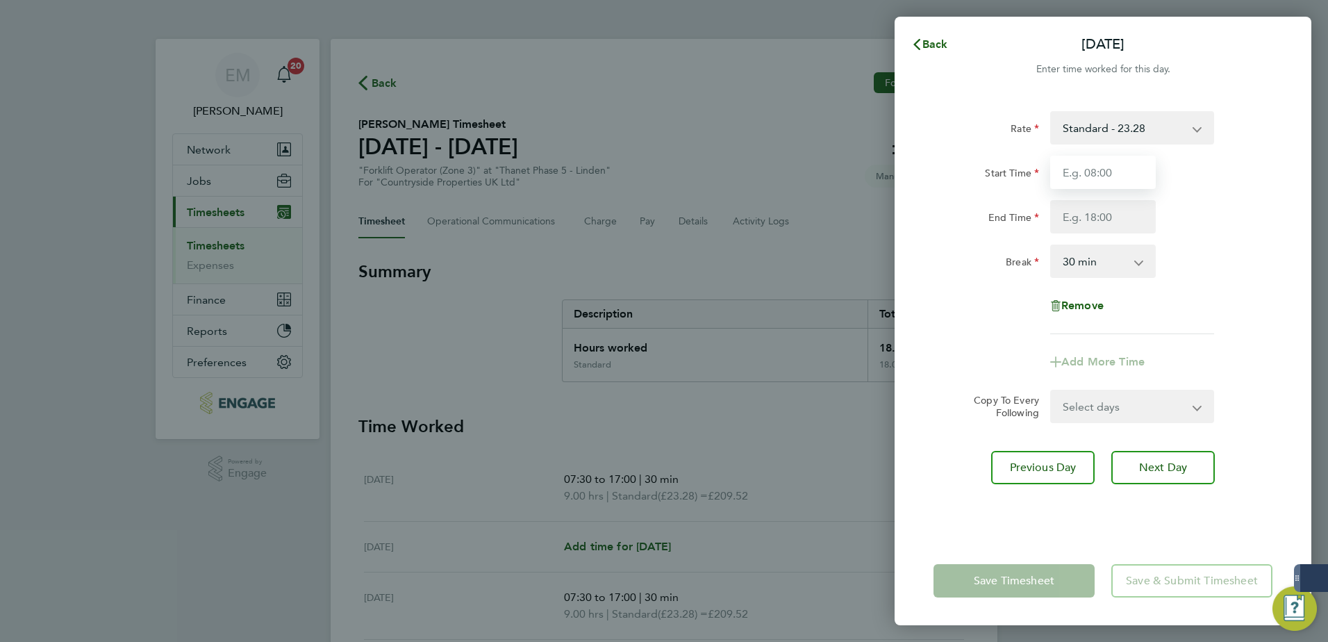
click at [1109, 162] on input "Start Time" at bounding box center [1103, 172] width 106 height 33
type input "07:30"
type input "17:00"
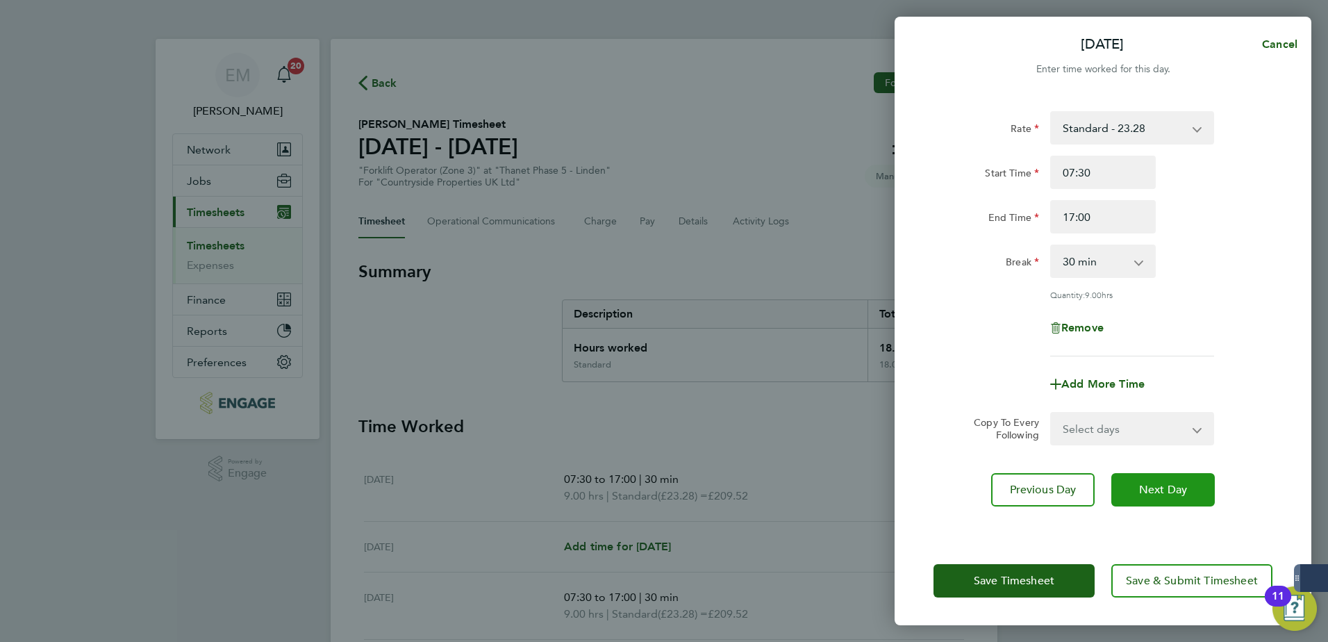
click at [1135, 489] on button "Next Day" at bounding box center [1162, 489] width 103 height 33
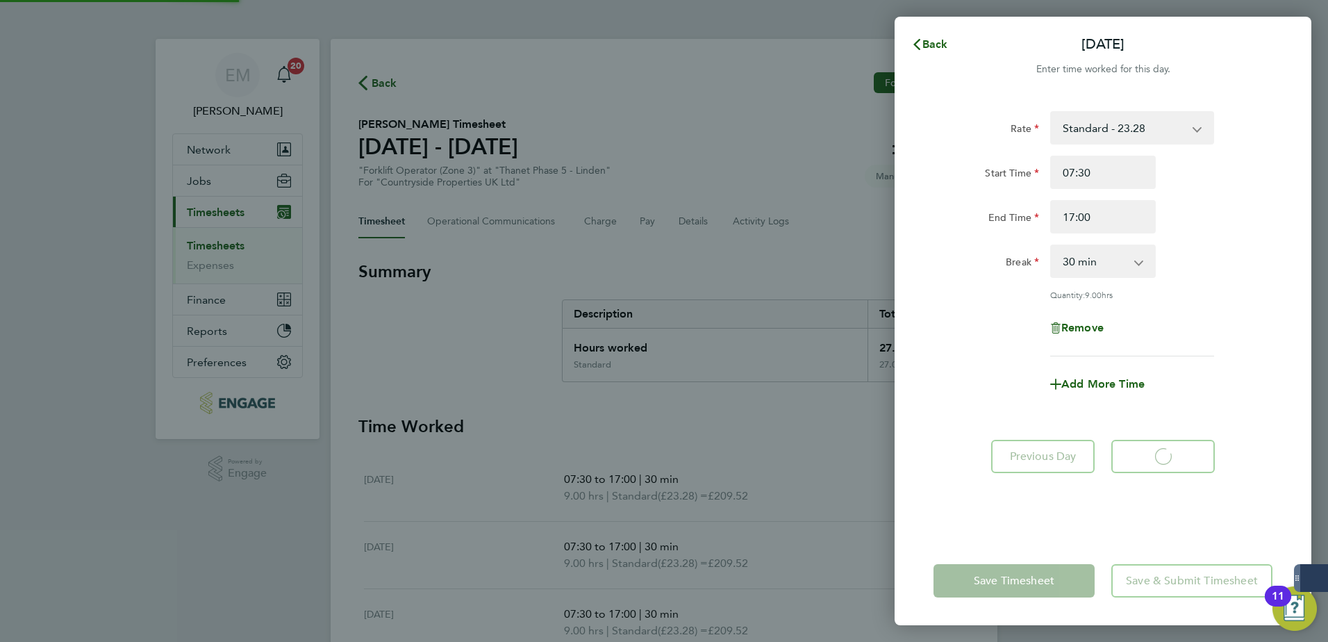
select select "30"
click at [937, 47] on span "Back" at bounding box center [935, 43] width 26 height 13
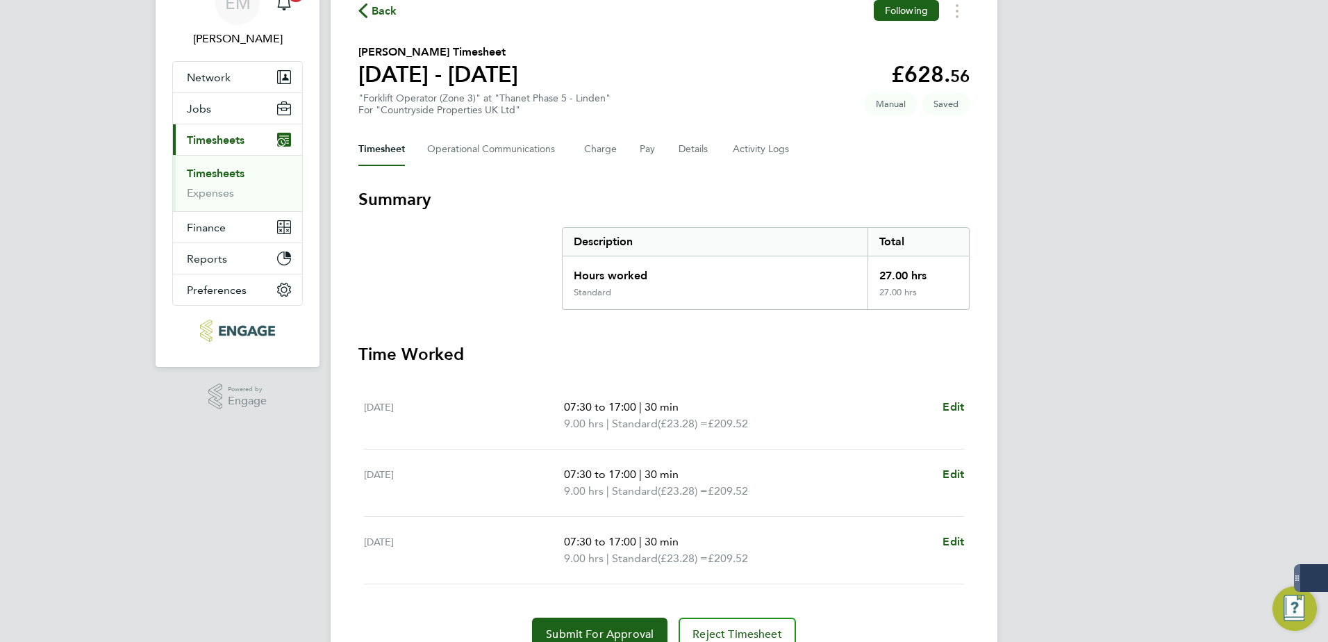
scroll to position [137, 0]
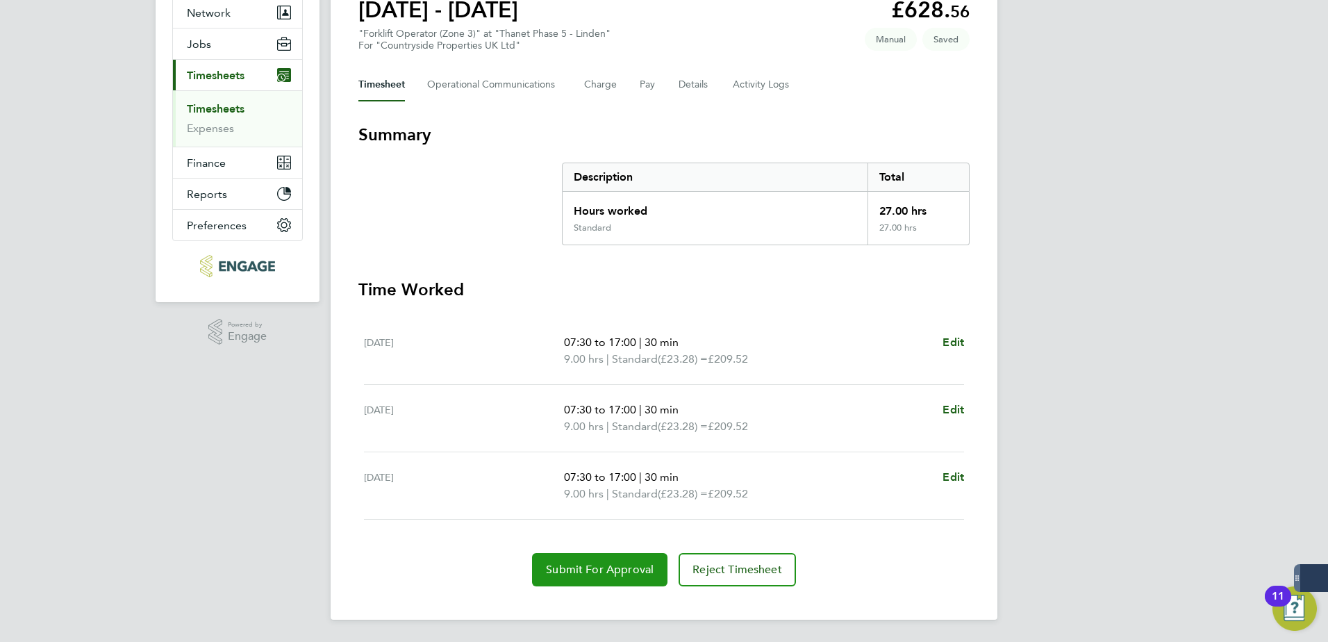
click at [622, 572] on span "Submit For Approval" at bounding box center [600, 569] width 108 height 14
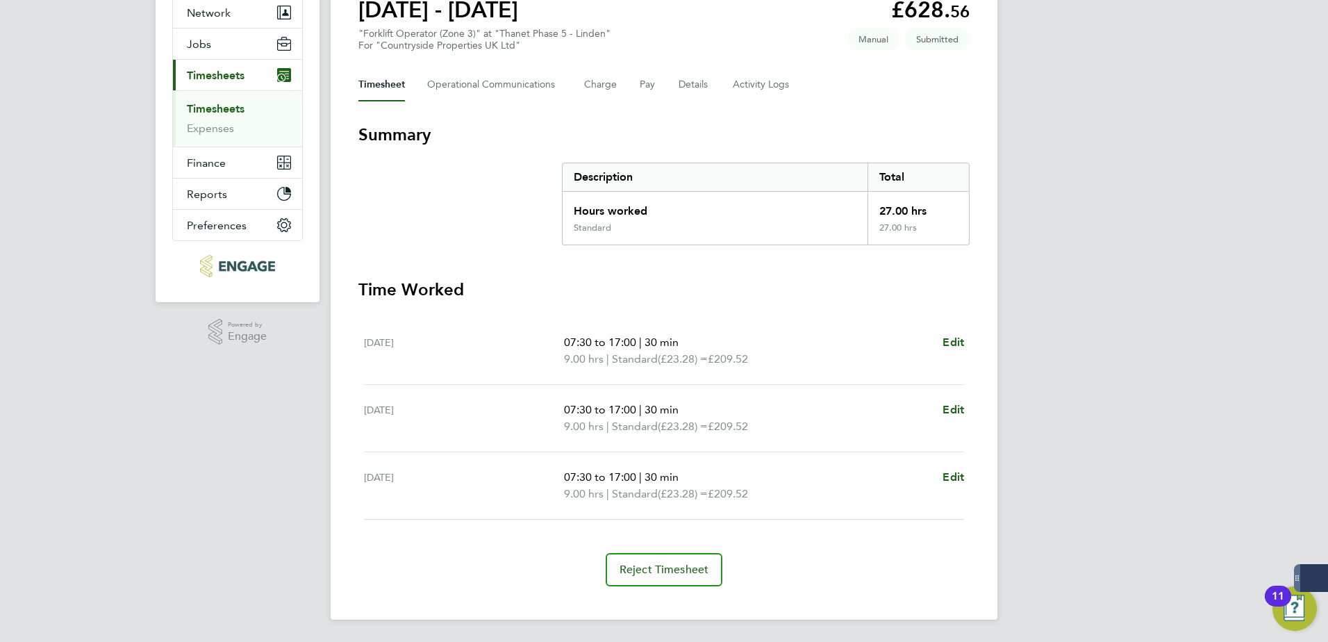
click at [237, 112] on link "Timesheets" at bounding box center [216, 108] width 58 height 13
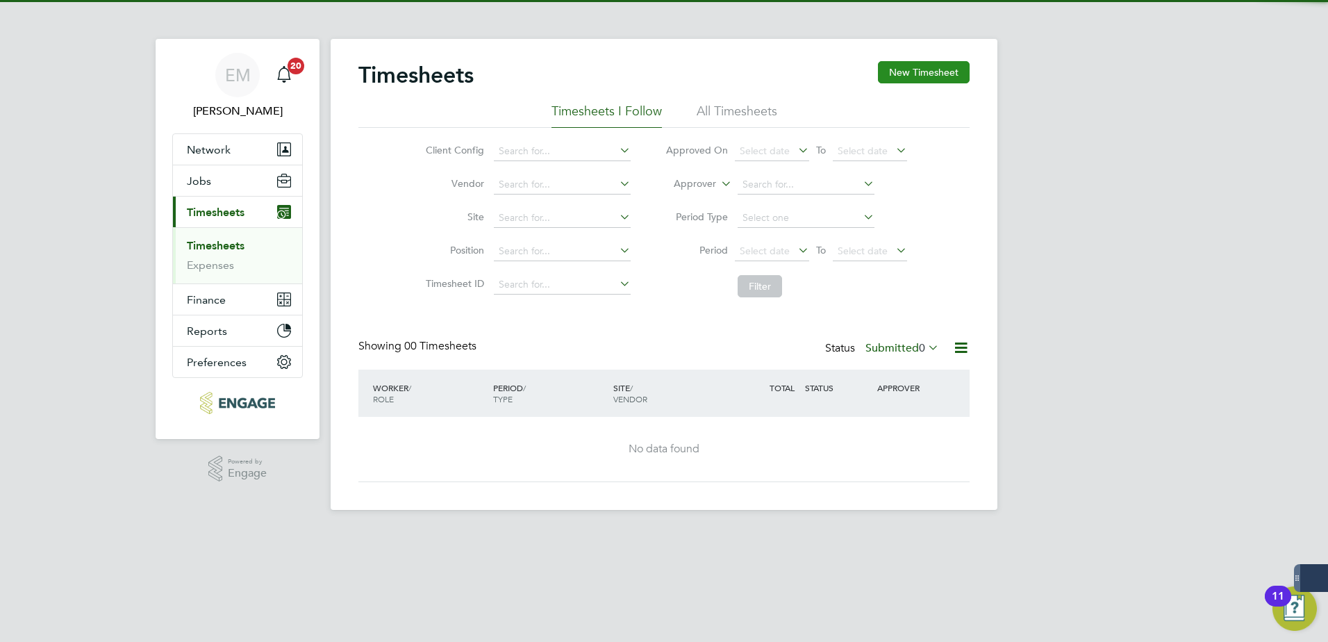
click at [898, 76] on button "New Timesheet" at bounding box center [924, 72] width 92 height 22
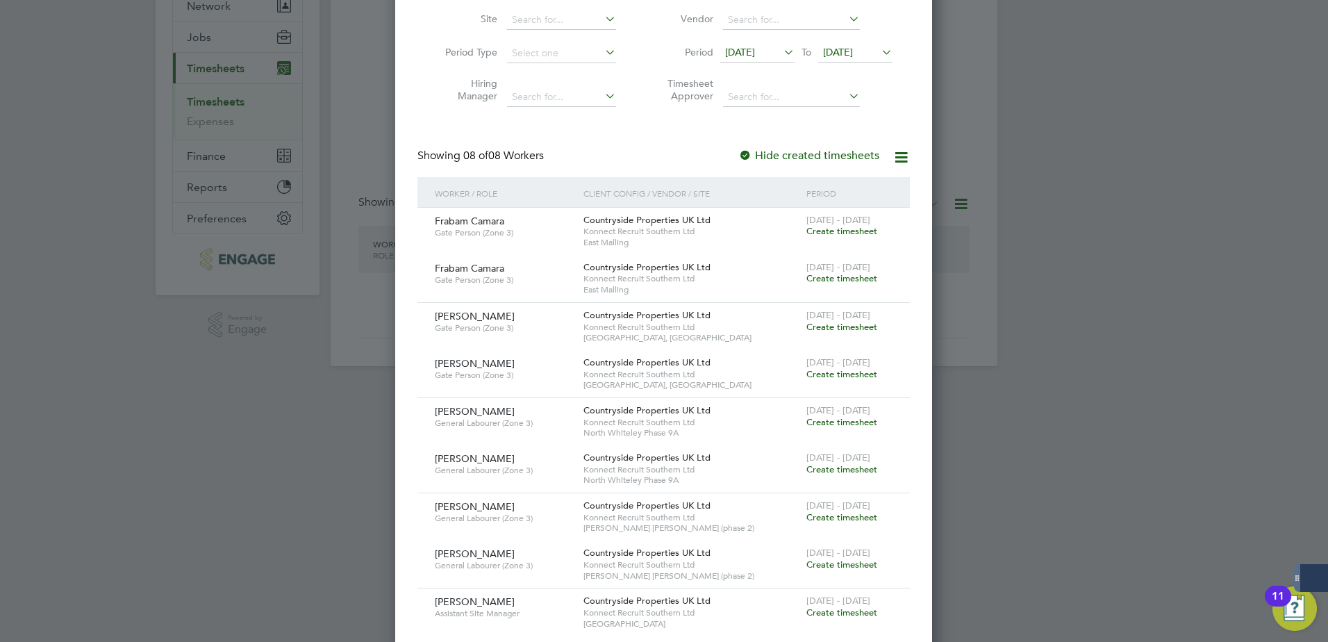
scroll to position [405, 0]
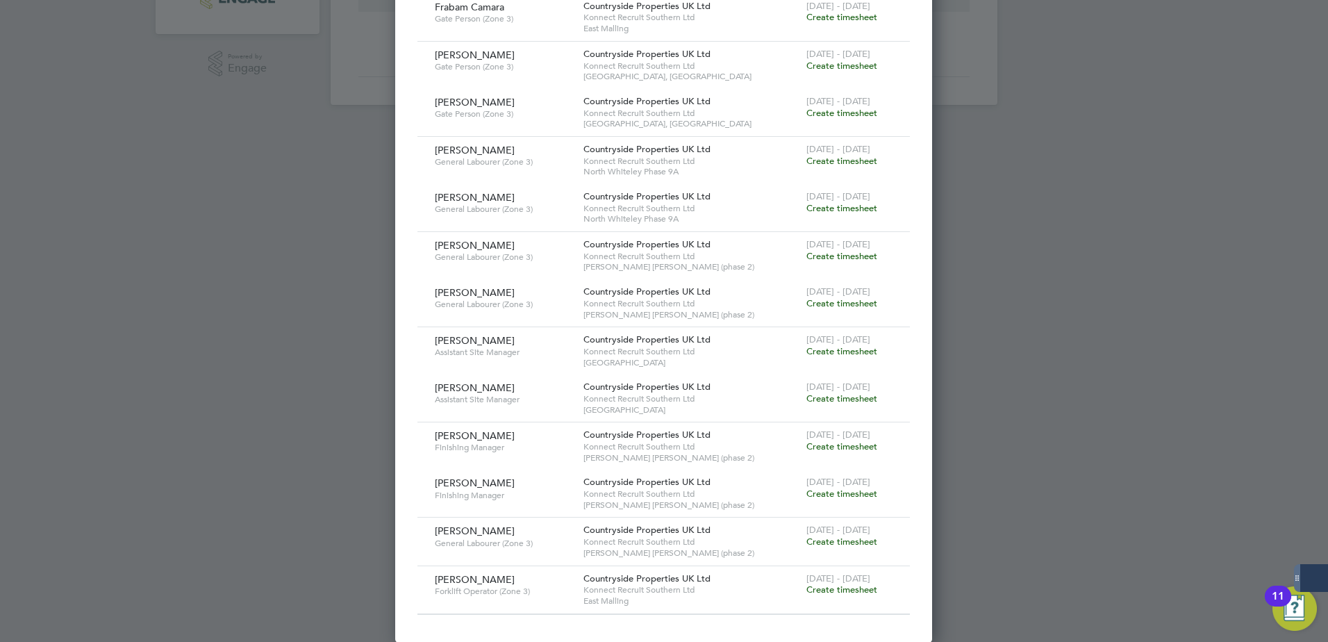
click at [876, 592] on span "Create timesheet" at bounding box center [841, 589] width 71 height 12
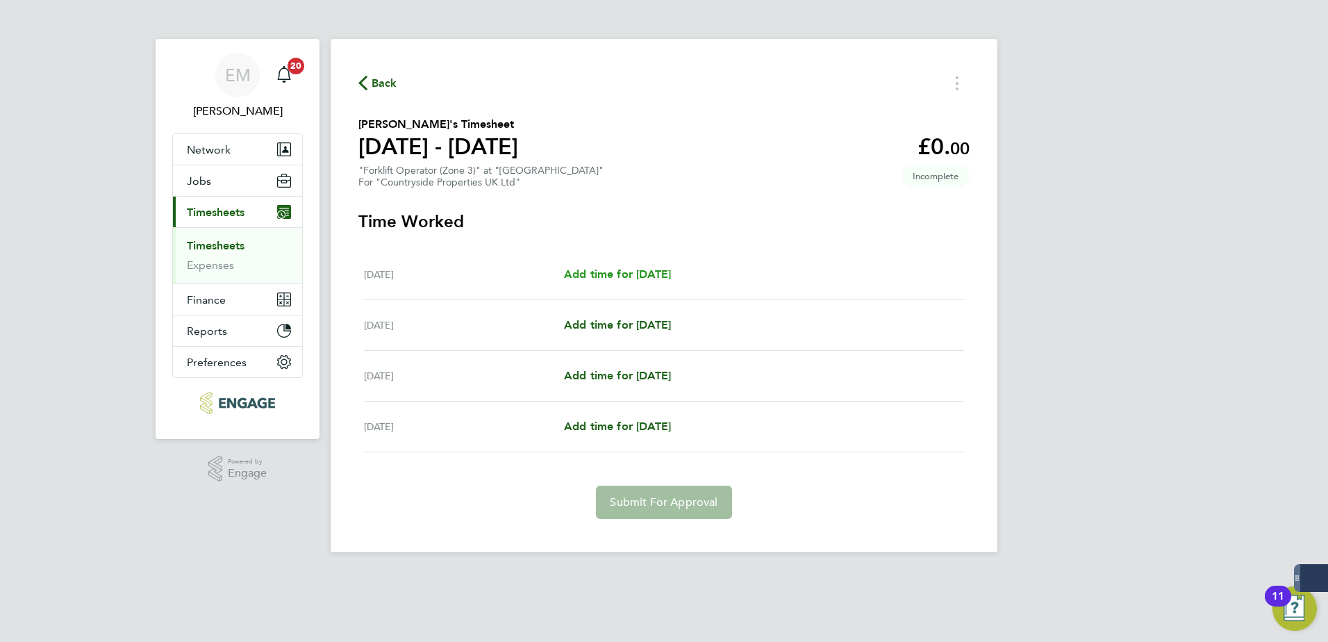
click at [598, 278] on span "Add time for Thu 28 Aug" at bounding box center [617, 273] width 107 height 13
select select "30"
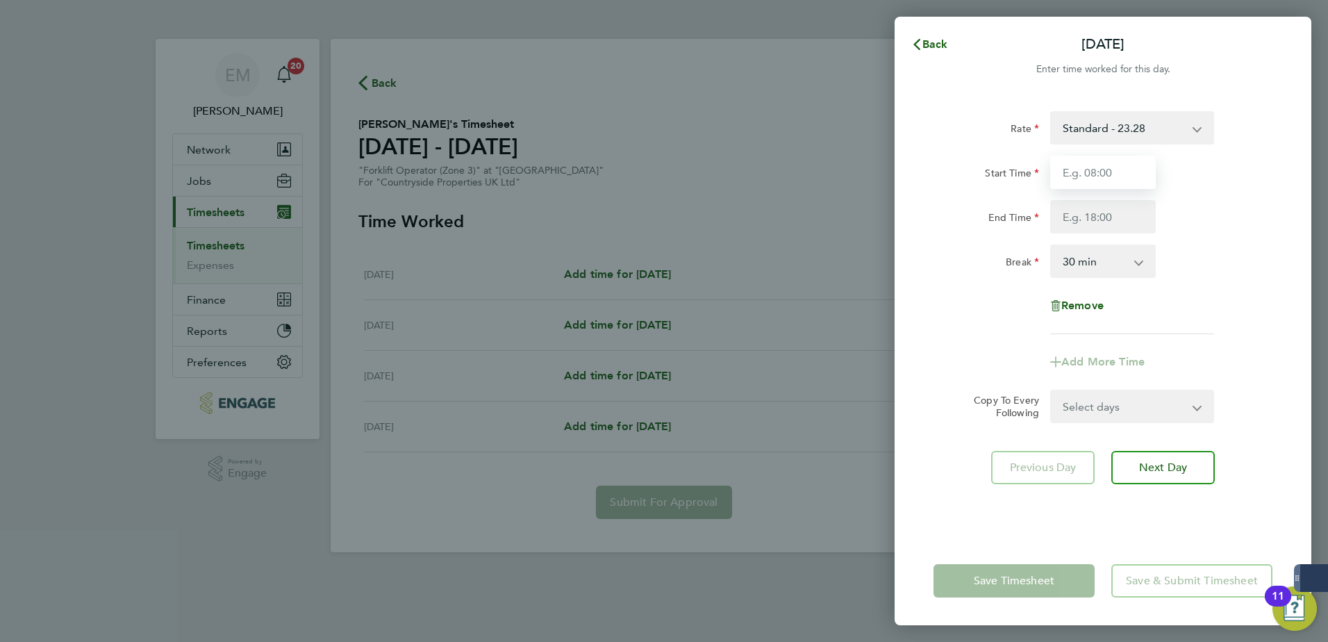
click at [1089, 172] on input "Start Time" at bounding box center [1103, 172] width 106 height 33
type input "07:30"
type input "17:00"
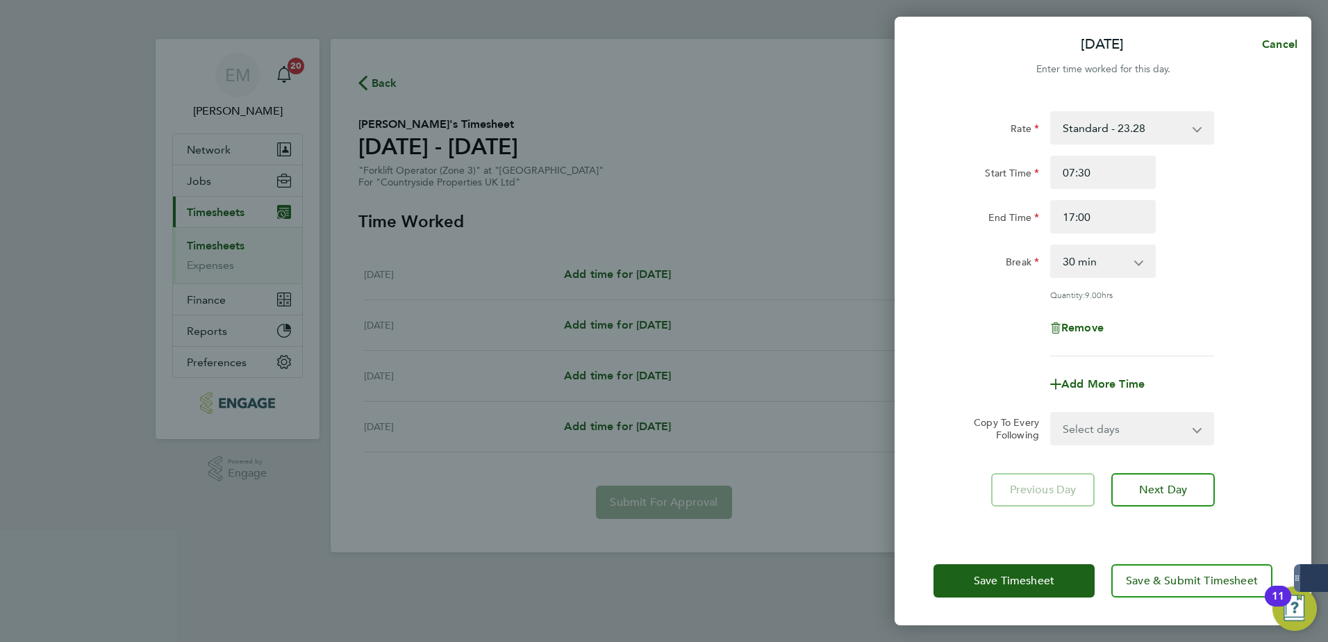
click at [1190, 342] on div "Remove" at bounding box center [1103, 327] width 350 height 33
click at [1161, 483] on span "Next Day" at bounding box center [1163, 490] width 48 height 14
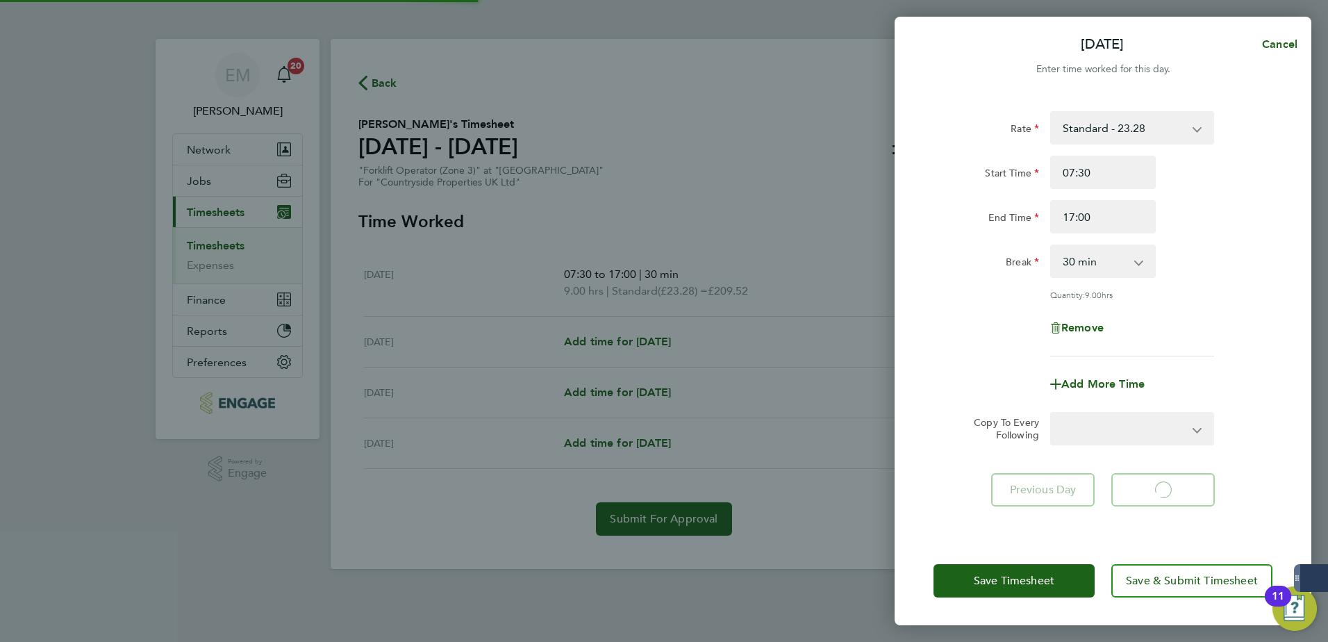
select select "30"
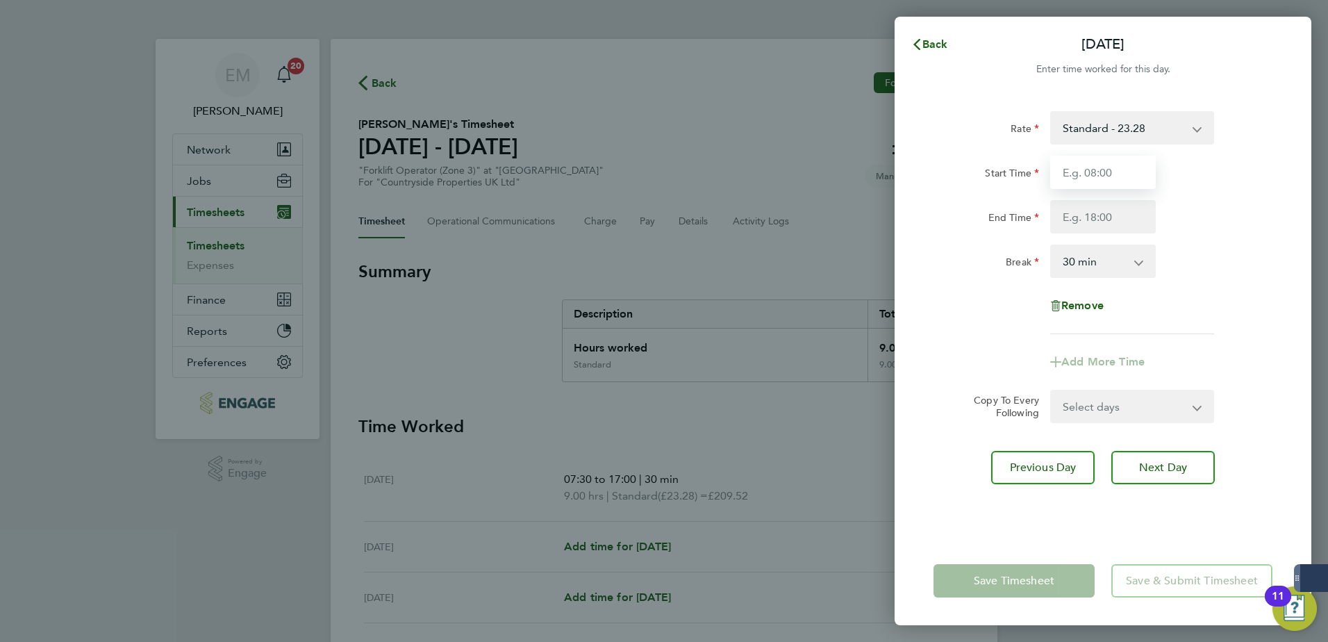
click at [1060, 173] on input "Start Time" at bounding box center [1103, 172] width 106 height 33
type input "07:30"
type input "17:00"
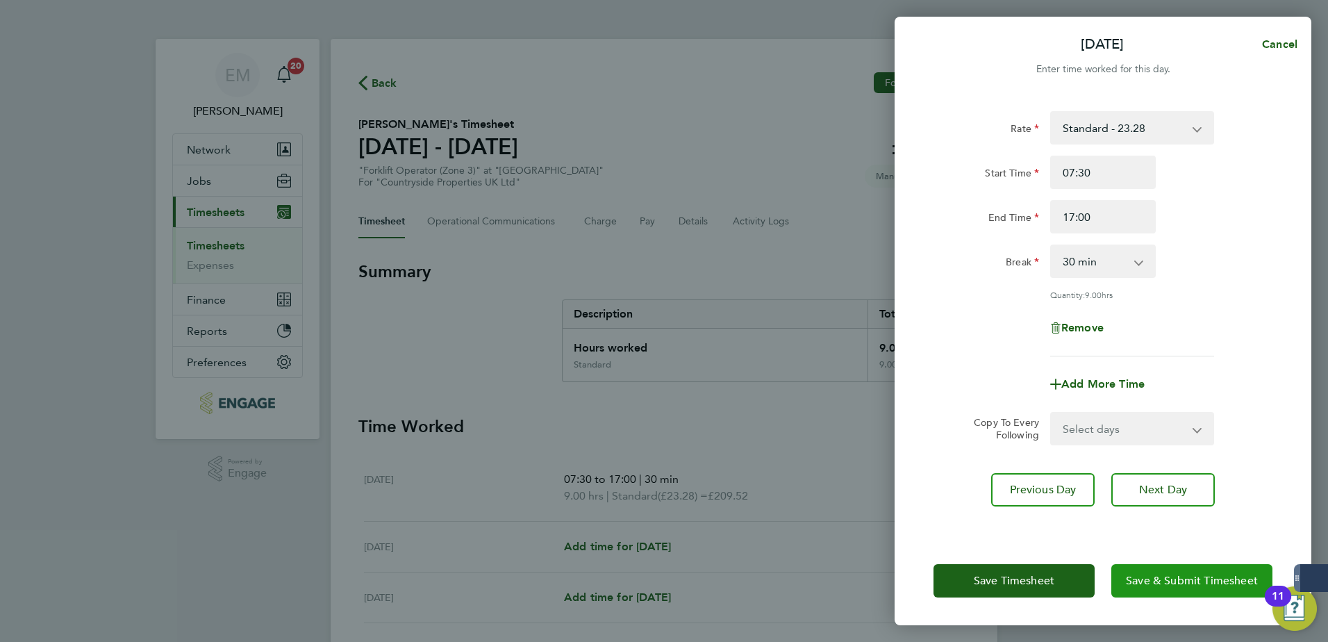
click at [1179, 583] on span "Save & Submit Timesheet" at bounding box center [1192, 581] width 132 height 14
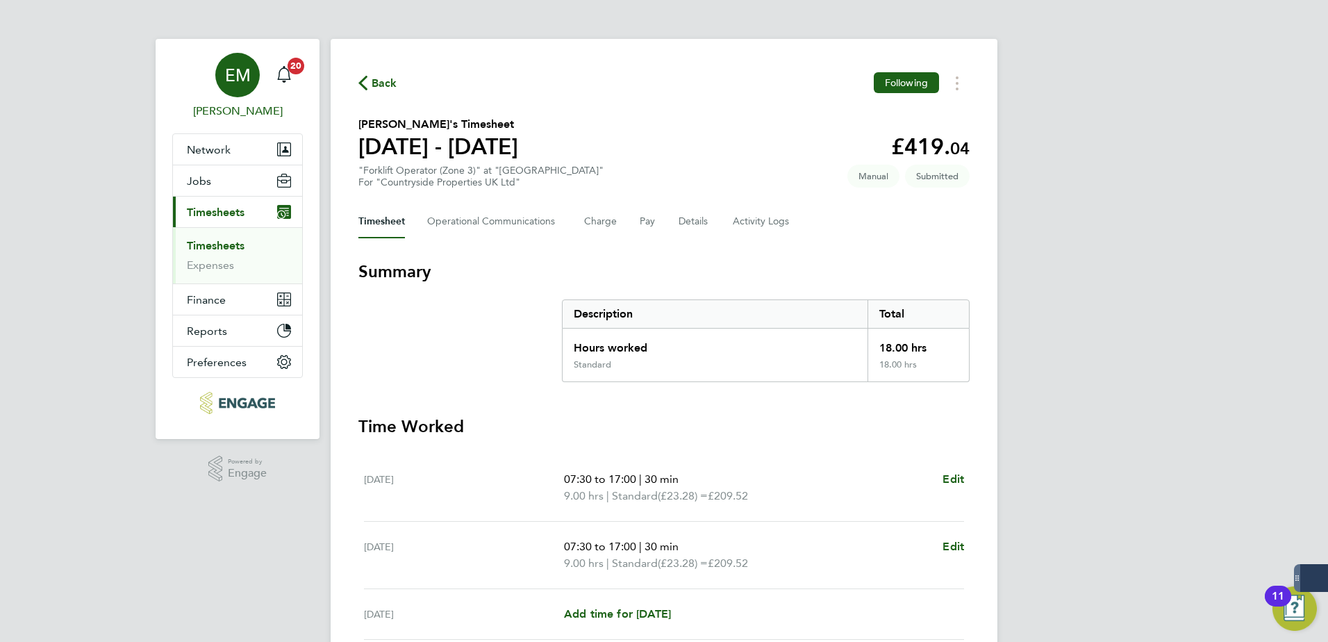
click at [266, 72] on link "EM Ellie Mandell" at bounding box center [237, 86] width 131 height 67
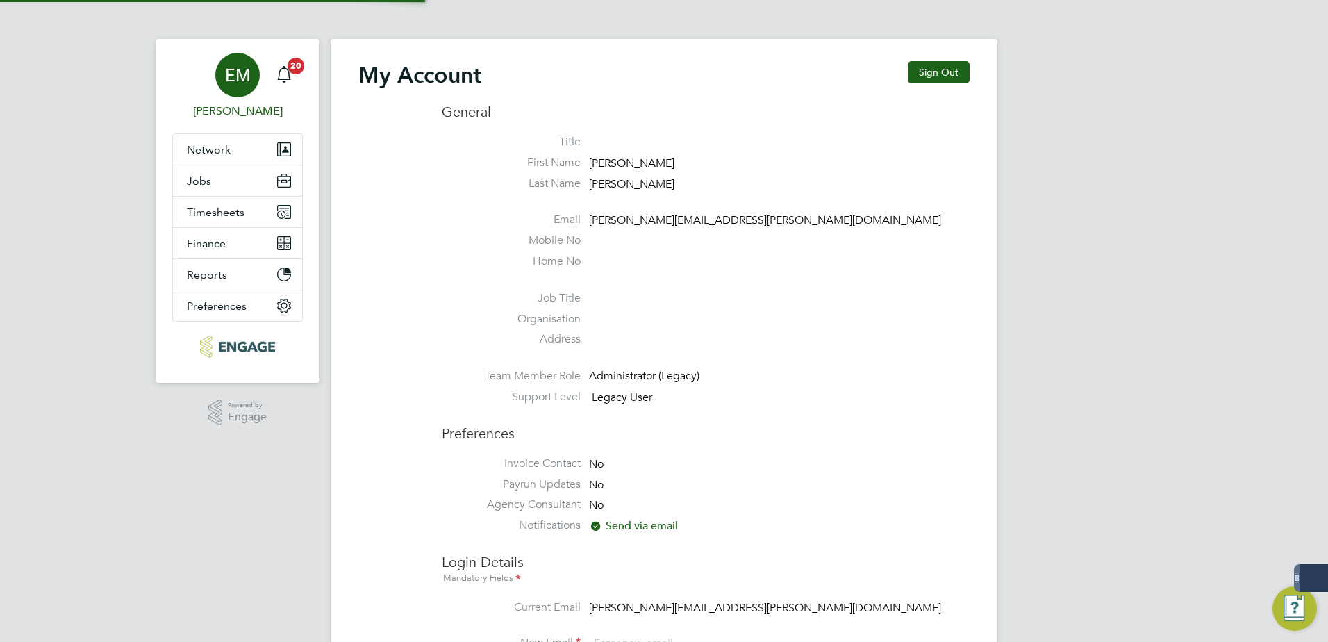
type input "ellie.mandell@konnectrecruit.co.uk"
click at [245, 84] on span "EM" at bounding box center [238, 75] width 26 height 18
click at [927, 71] on button "Sign Out" at bounding box center [938, 72] width 62 height 22
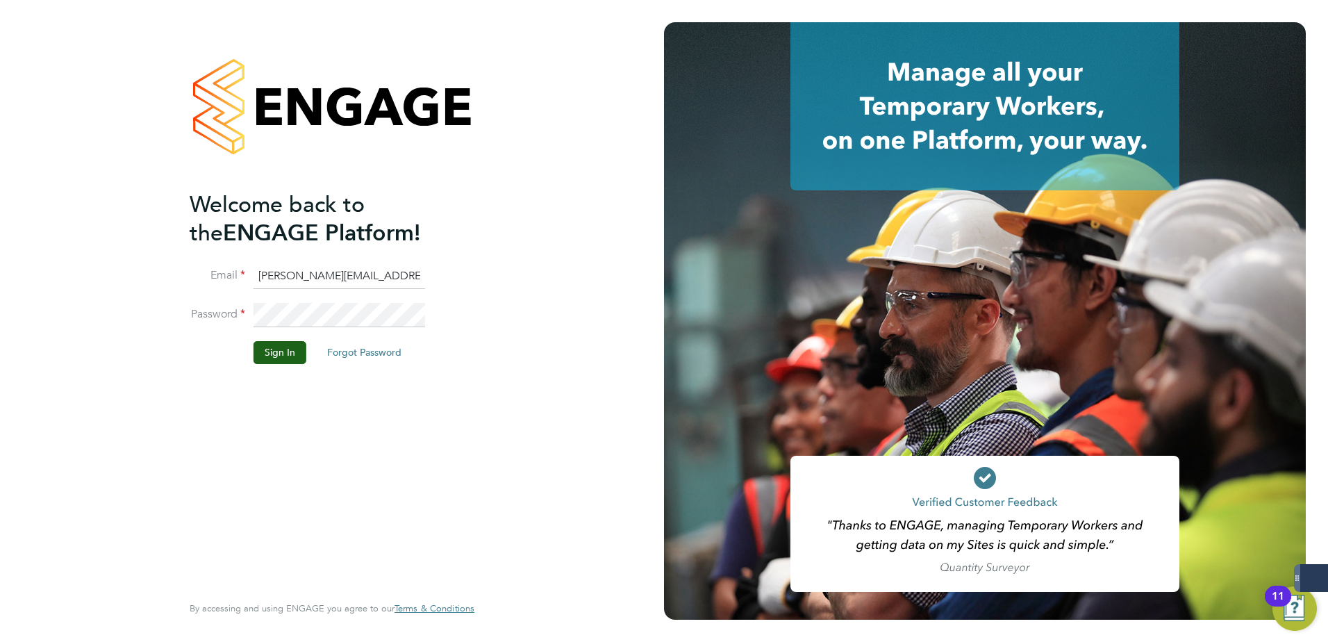
click at [346, 278] on input "ellie.mandell@konnectrecruit.co.uk" at bounding box center [338, 276] width 171 height 25
drag, startPoint x: 253, startPoint y: 272, endPoint x: 1164, endPoint y: 307, distance: 912.3
click at [1157, 306] on app-barbie "Welcome back to the ENGAGE Platform! Email ellie.mandell@konnectrecruit.co.uk P…" at bounding box center [664, 321] width 1328 height 642
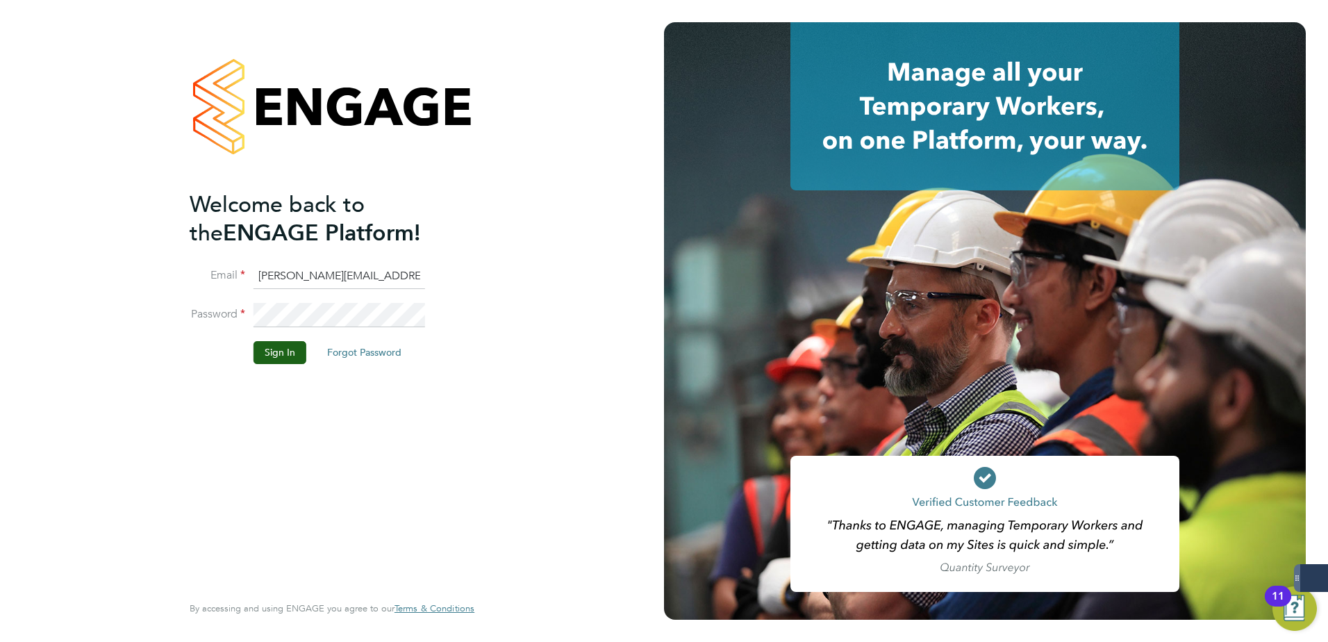
type input "Matt.hugo@vistry.co.uk"
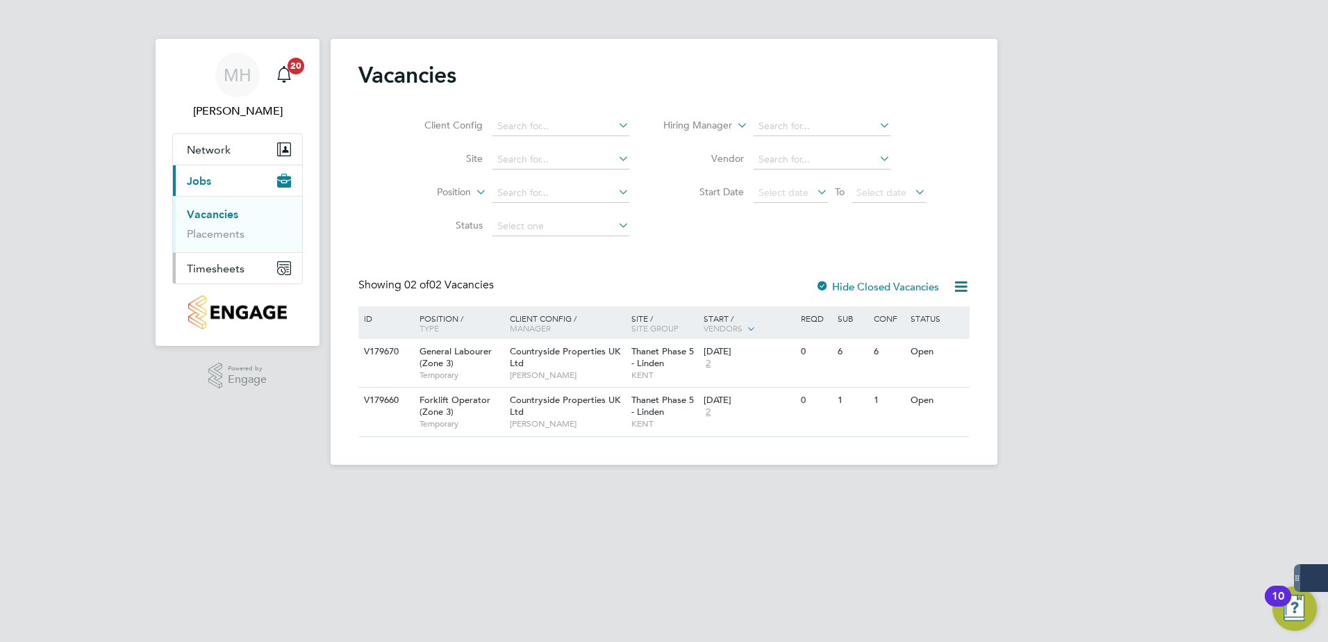
click at [206, 270] on span "Timesheets" at bounding box center [216, 268] width 58 height 13
click at [228, 251] on link "Timesheets" at bounding box center [216, 245] width 58 height 13
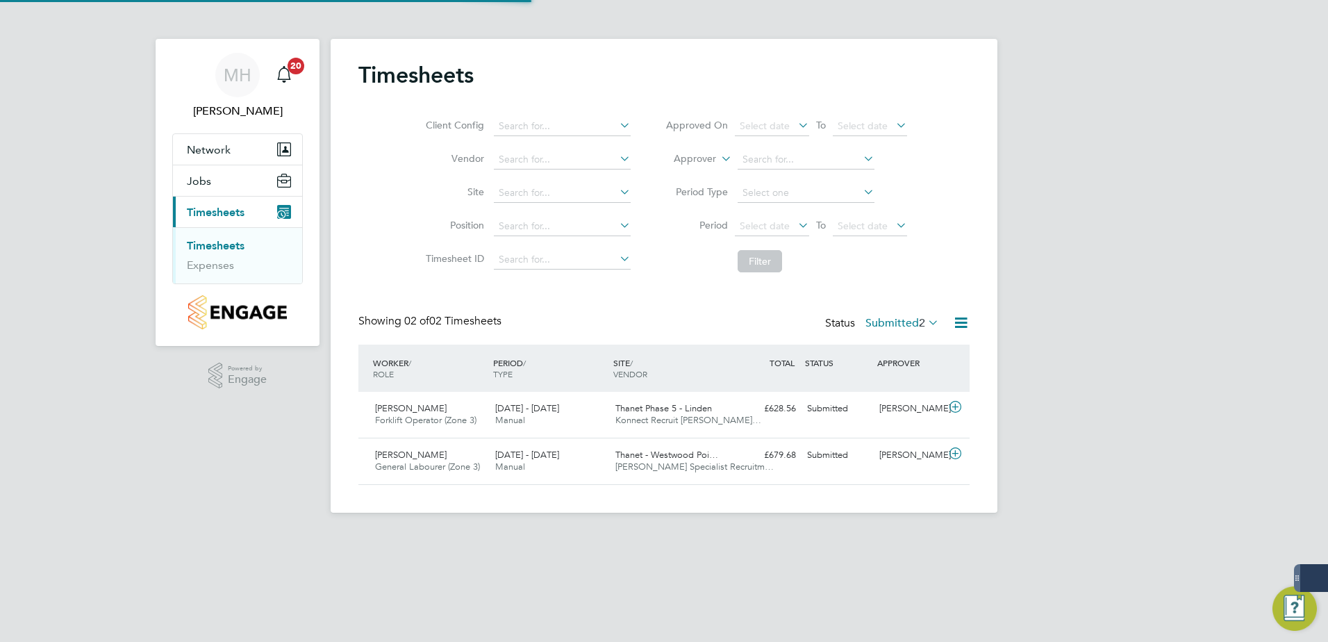
scroll to position [35, 121]
click at [957, 407] on icon at bounding box center [954, 406] width 17 height 11
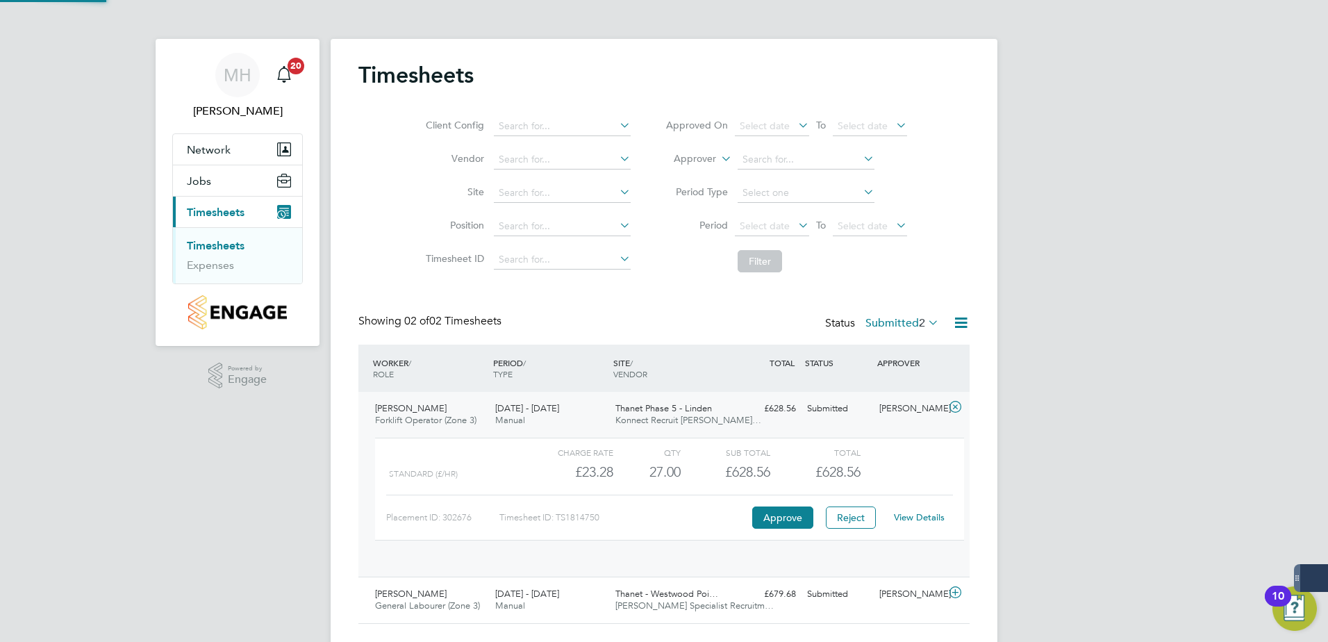
scroll to position [24, 135]
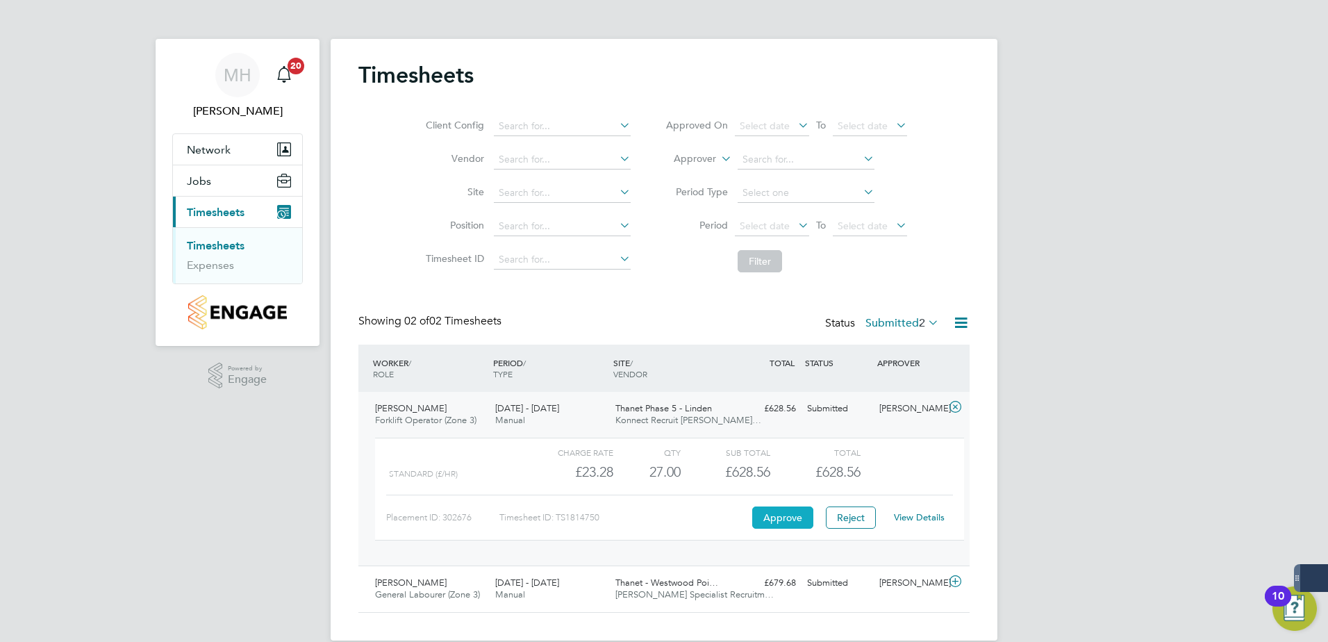
click at [796, 525] on button "Approve" at bounding box center [782, 517] width 61 height 22
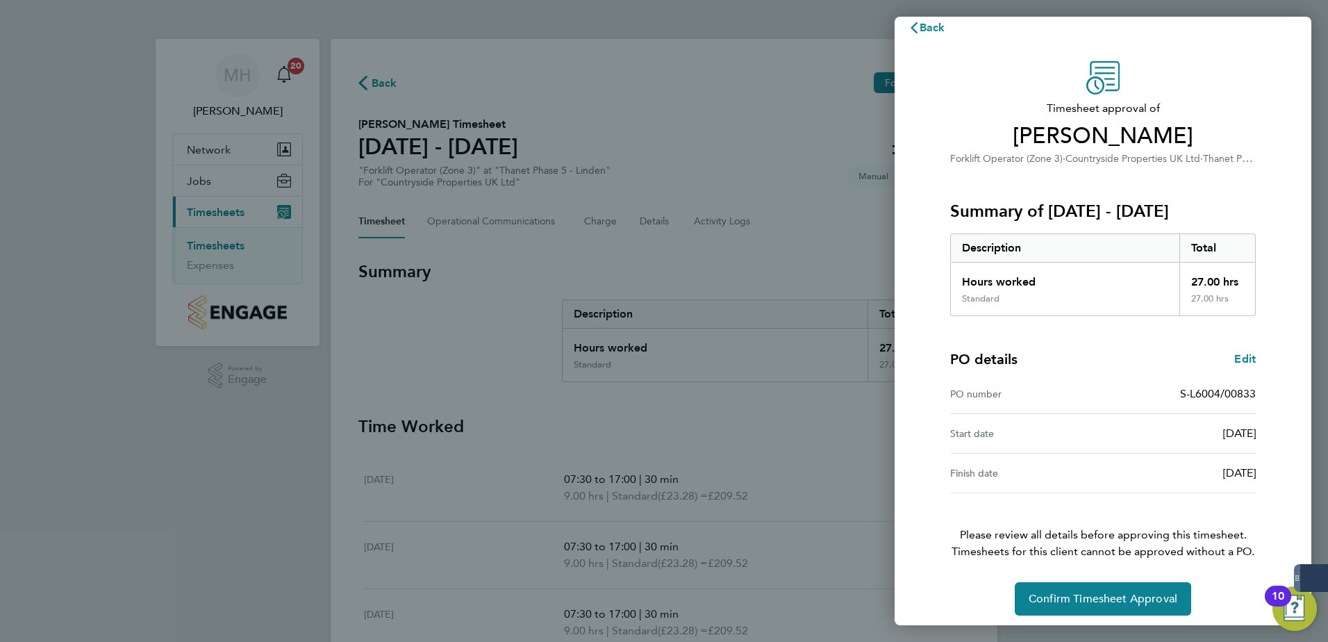
scroll to position [24, 0]
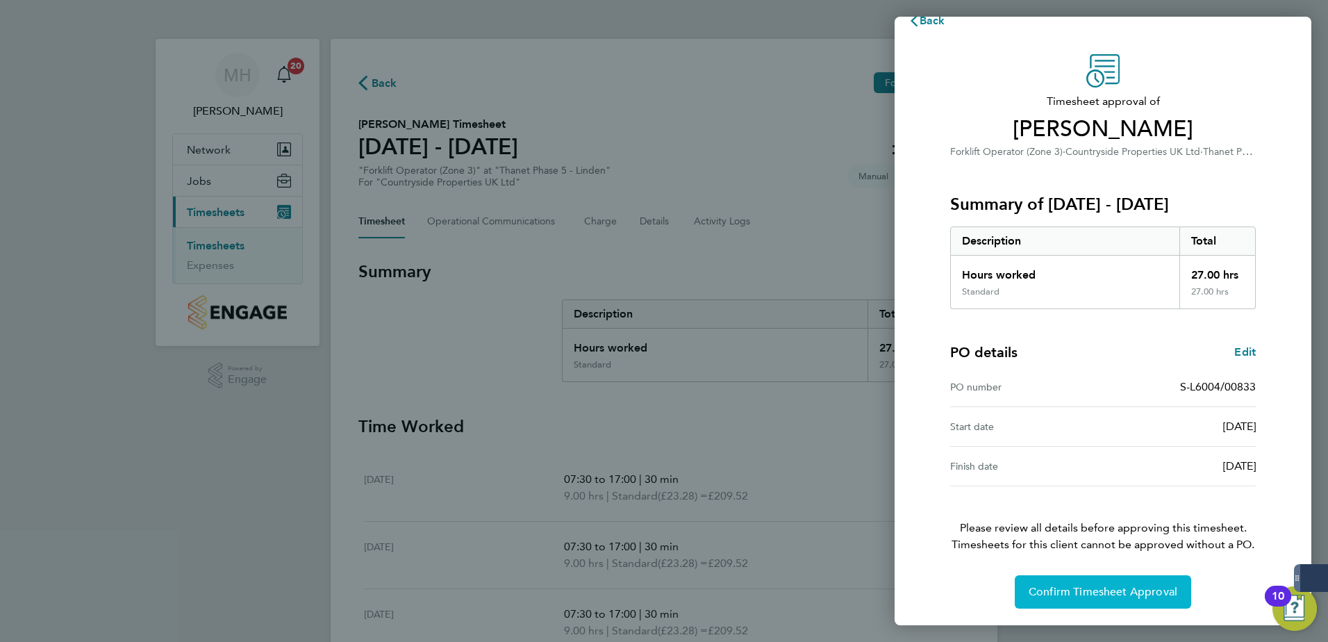
click at [1076, 587] on span "Confirm Timesheet Approval" at bounding box center [1102, 592] width 149 height 14
